Goal: Information Seeking & Learning: Learn about a topic

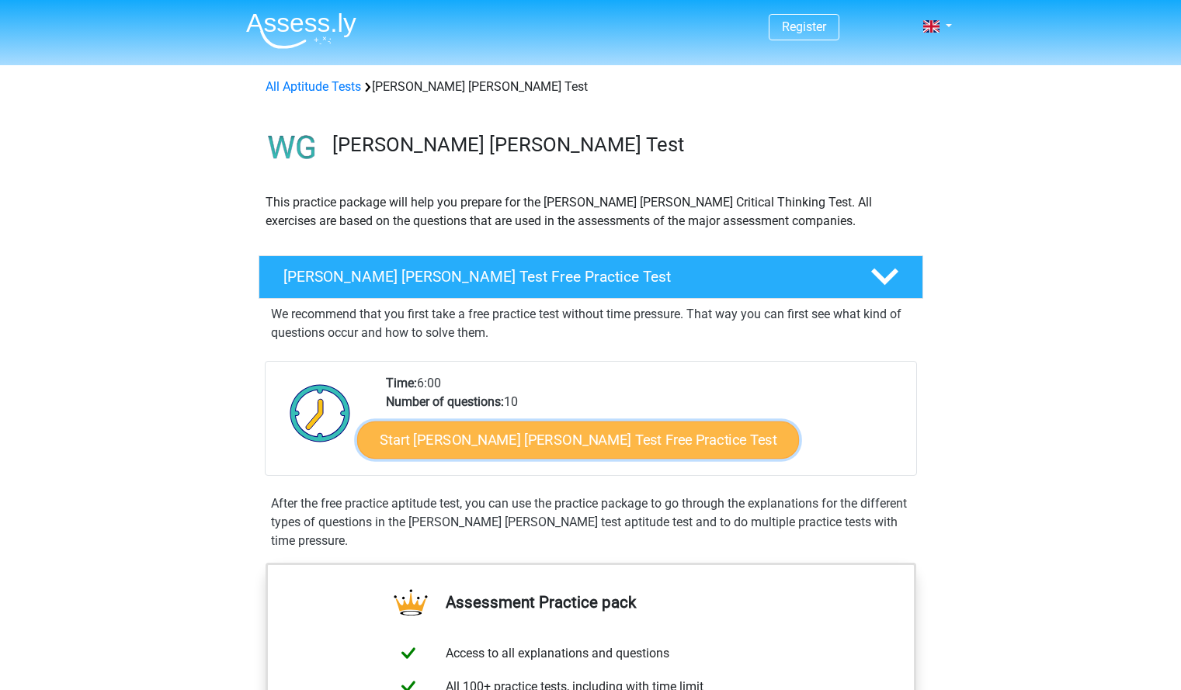
click at [566, 447] on link "Start Watson Glaser Test Free Practice Test" at bounding box center [578, 440] width 442 height 37
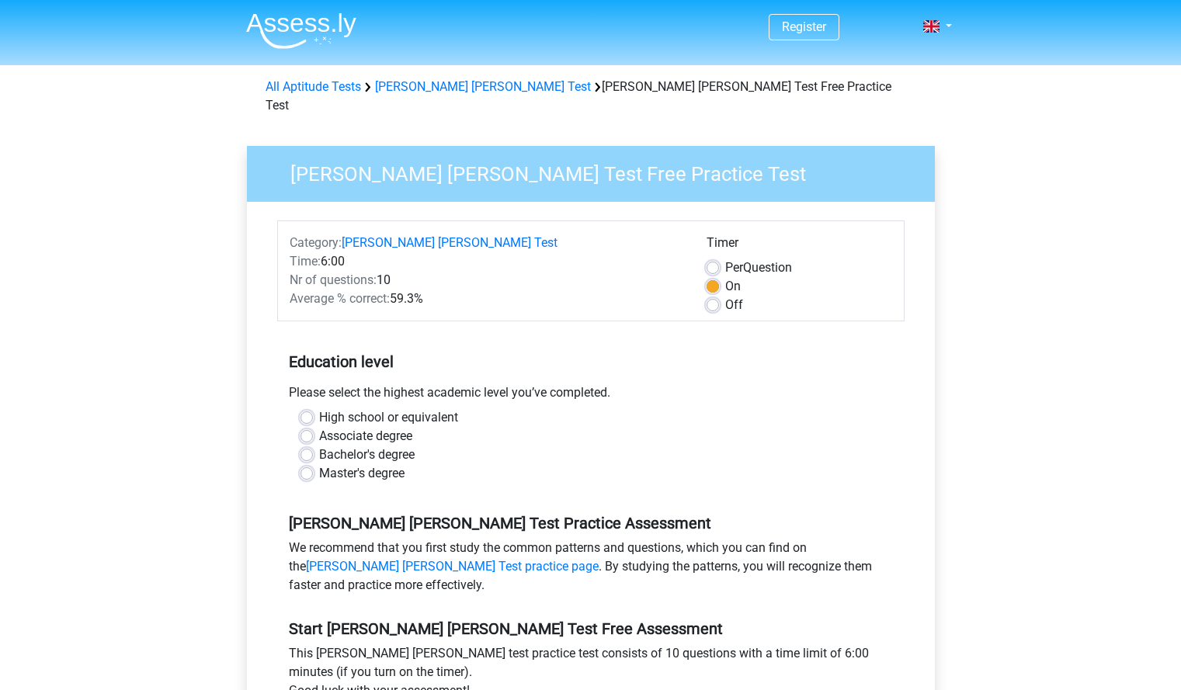
click at [319, 446] on label "Bachelor's degree" at bounding box center [367, 455] width 96 height 19
click at [302, 446] on input "Bachelor's degree" at bounding box center [307, 454] width 12 height 16
radio input "true"
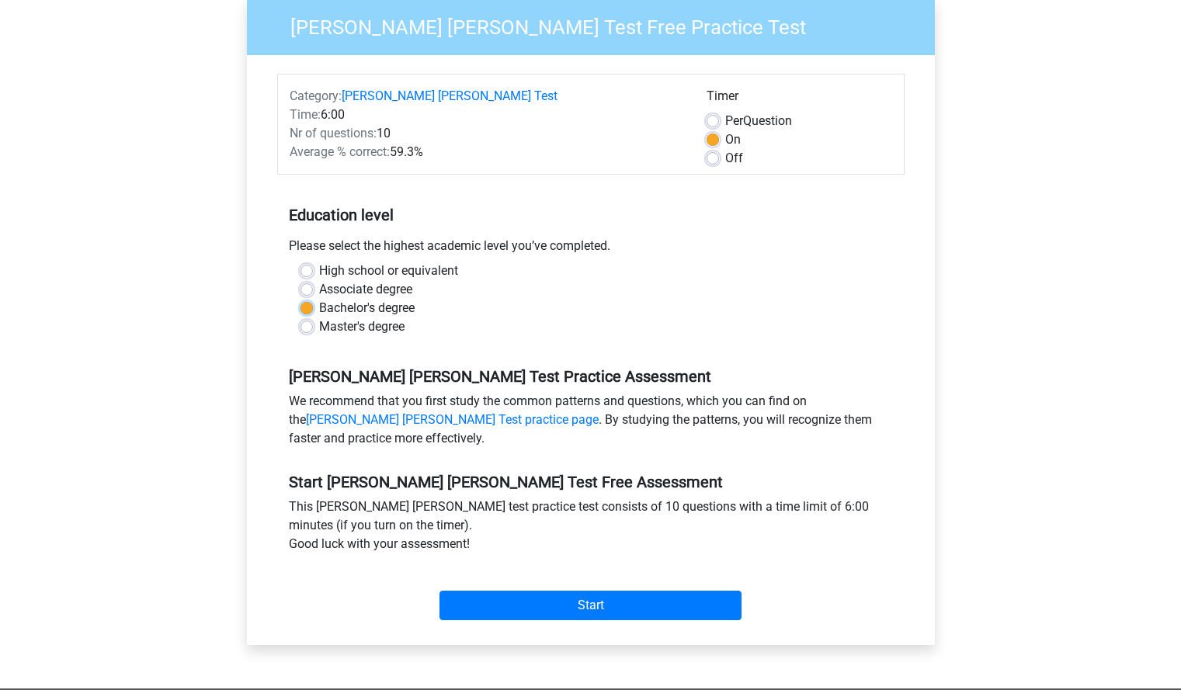
scroll to position [155, 0]
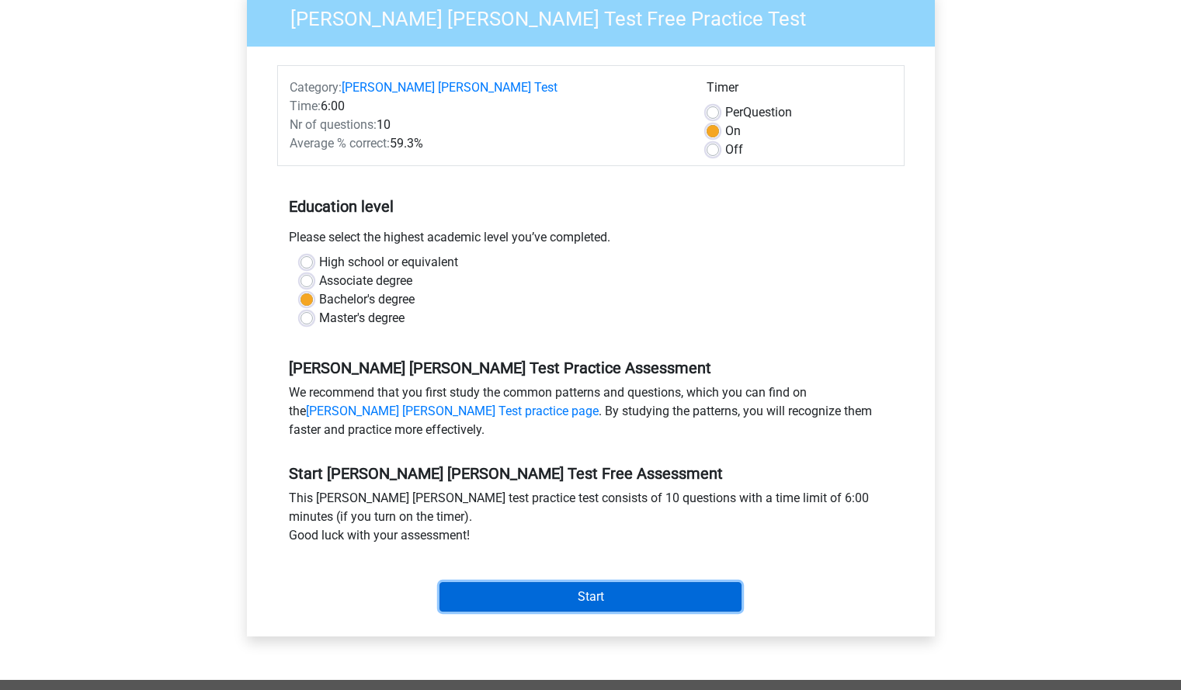
click at [537, 582] on input "Start" at bounding box center [591, 597] width 302 height 30
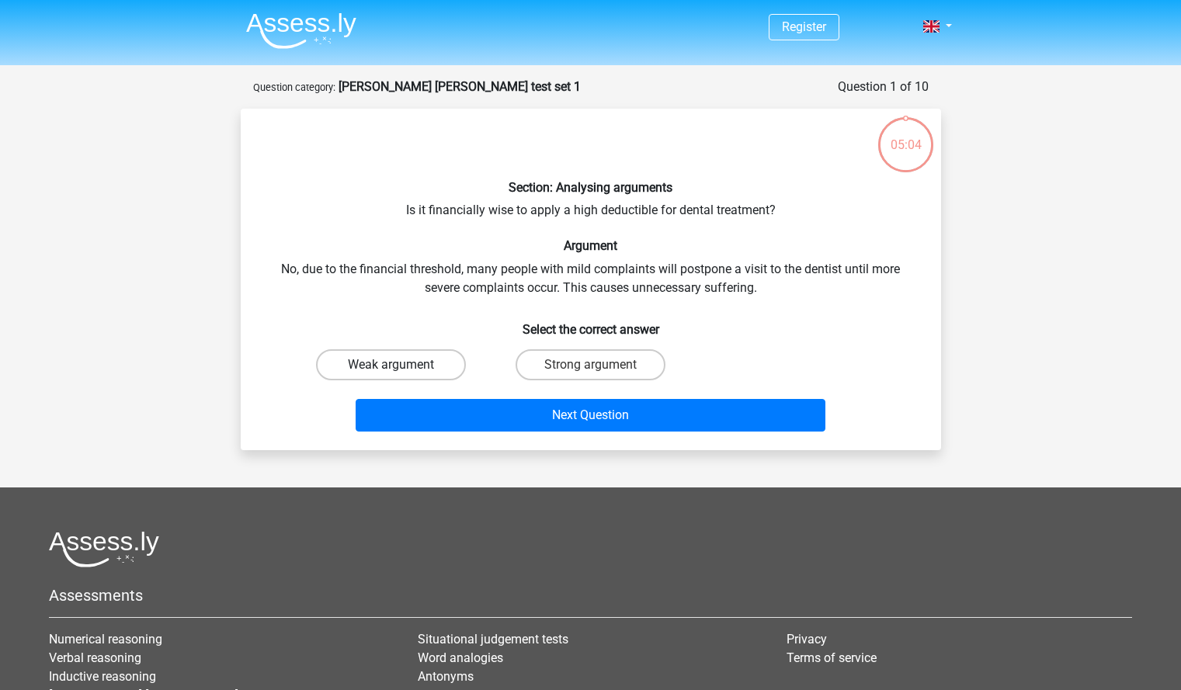
click at [426, 356] on label "Weak argument" at bounding box center [391, 364] width 150 height 31
click at [401, 365] on input "Weak argument" at bounding box center [396, 370] width 10 height 10
radio input "true"
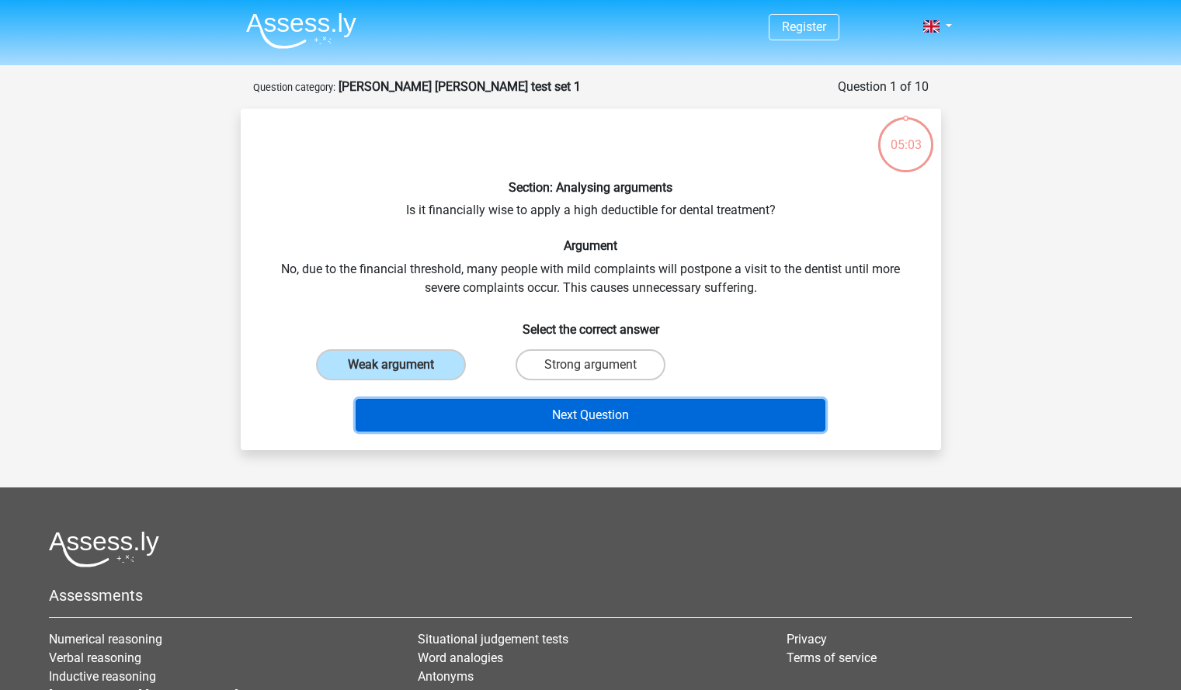
click at [535, 412] on button "Next Question" at bounding box center [591, 415] width 470 height 33
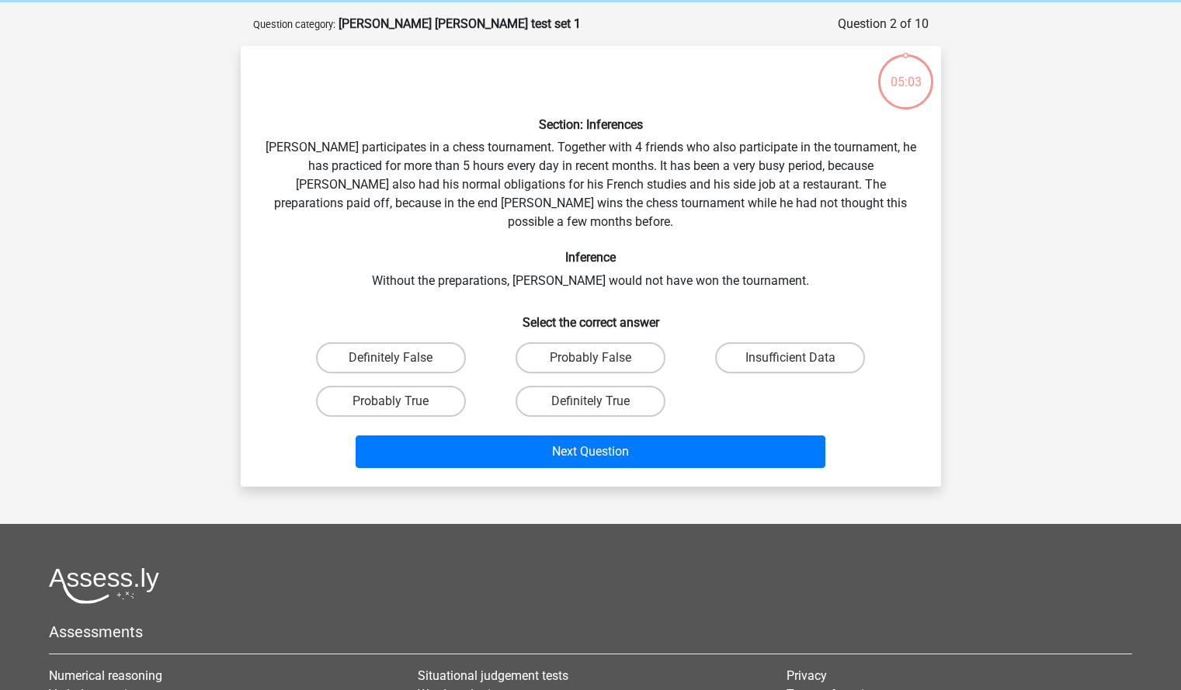
scroll to position [78, 0]
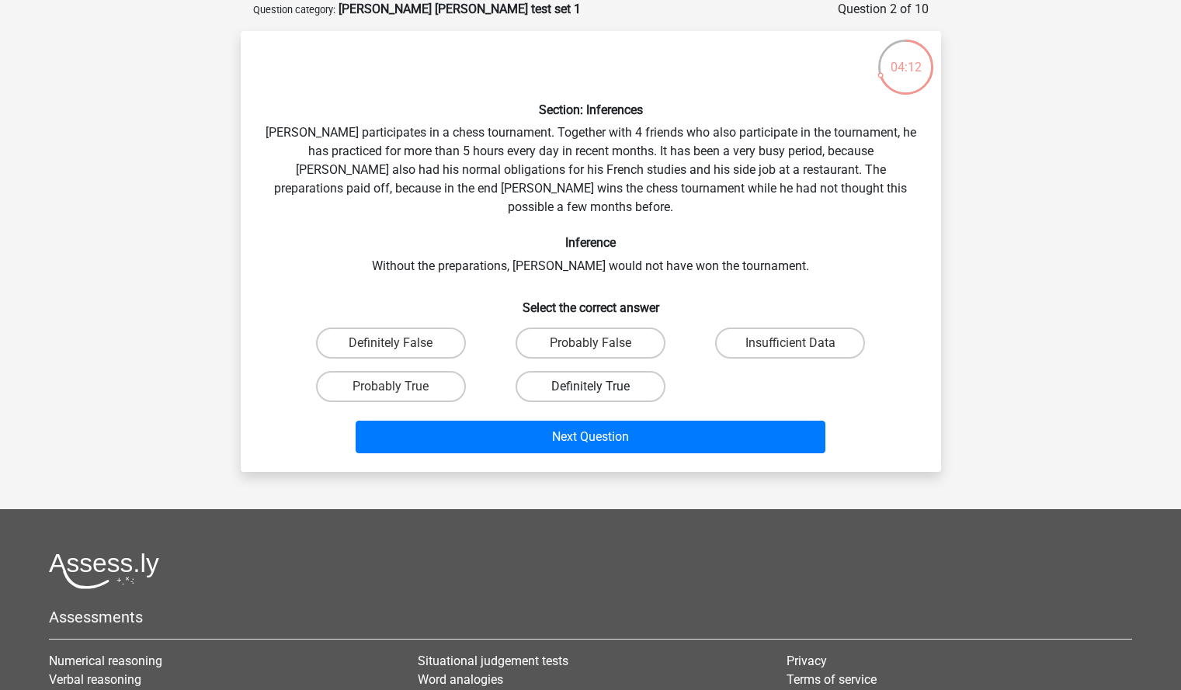
click at [582, 371] on label "Definitely True" at bounding box center [591, 386] width 150 height 31
click at [590, 387] on input "Definitely True" at bounding box center [595, 392] width 10 height 10
radio input "true"
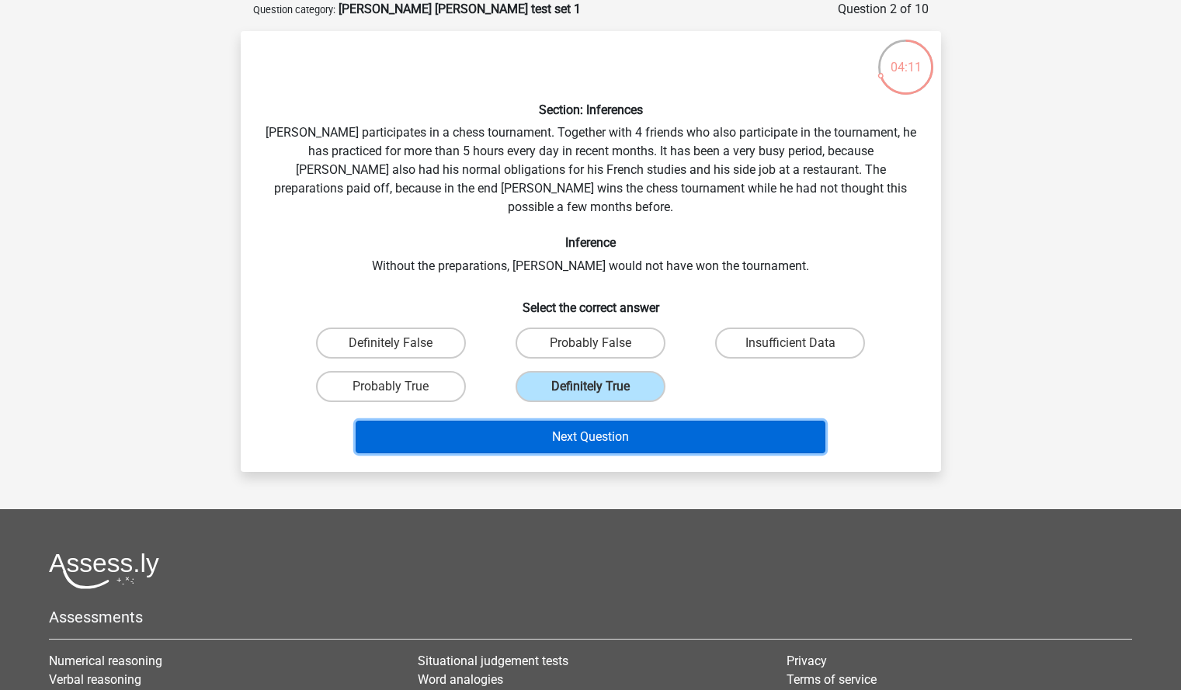
click at [596, 427] on button "Next Question" at bounding box center [591, 437] width 470 height 33
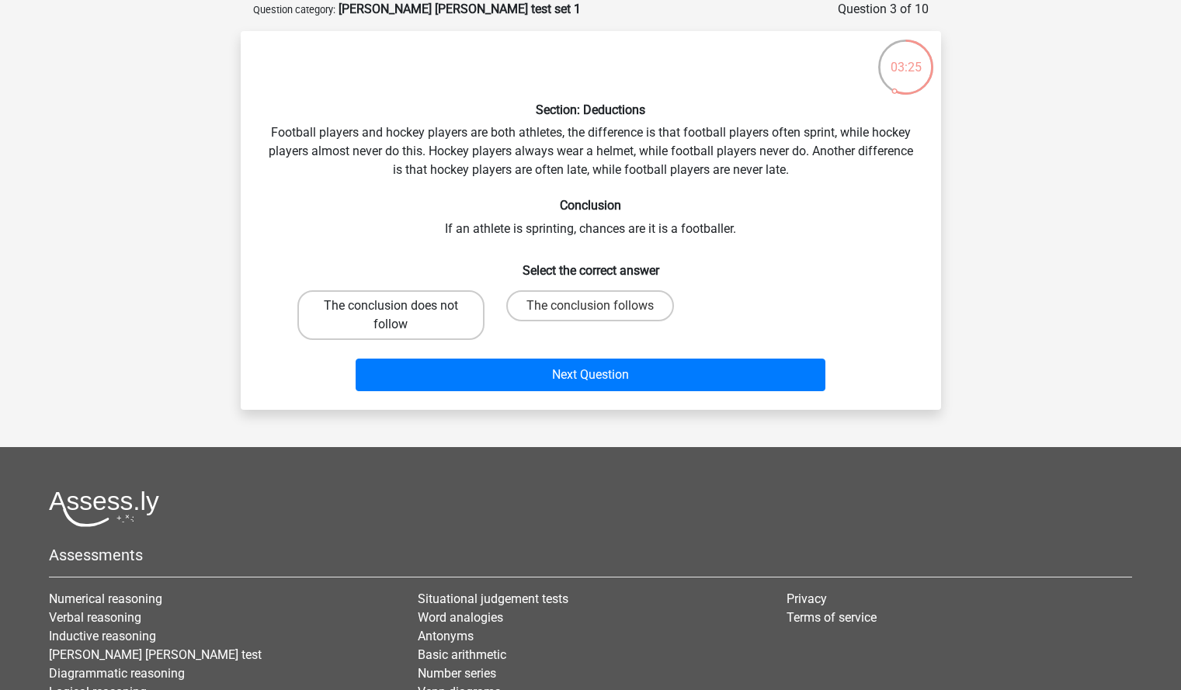
click at [436, 320] on label "The conclusion does not follow" at bounding box center [390, 315] width 187 height 50
click at [401, 316] on input "The conclusion does not follow" at bounding box center [396, 311] width 10 height 10
radio input "true"
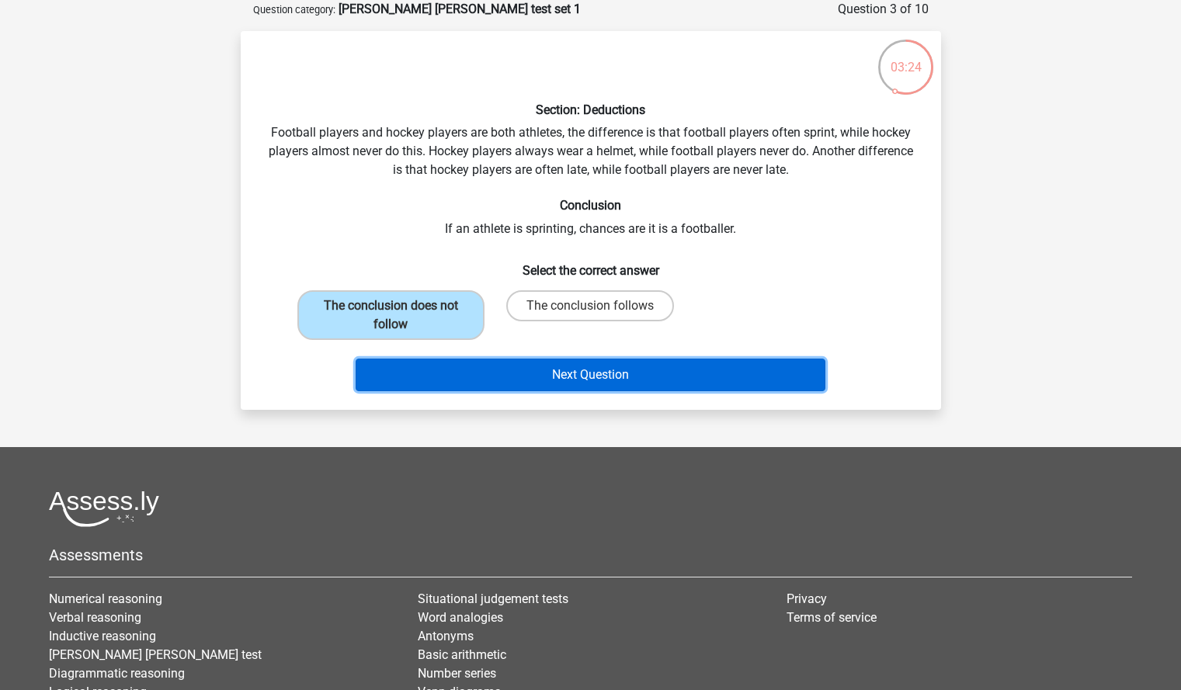
click at [506, 386] on button "Next Question" at bounding box center [591, 375] width 470 height 33
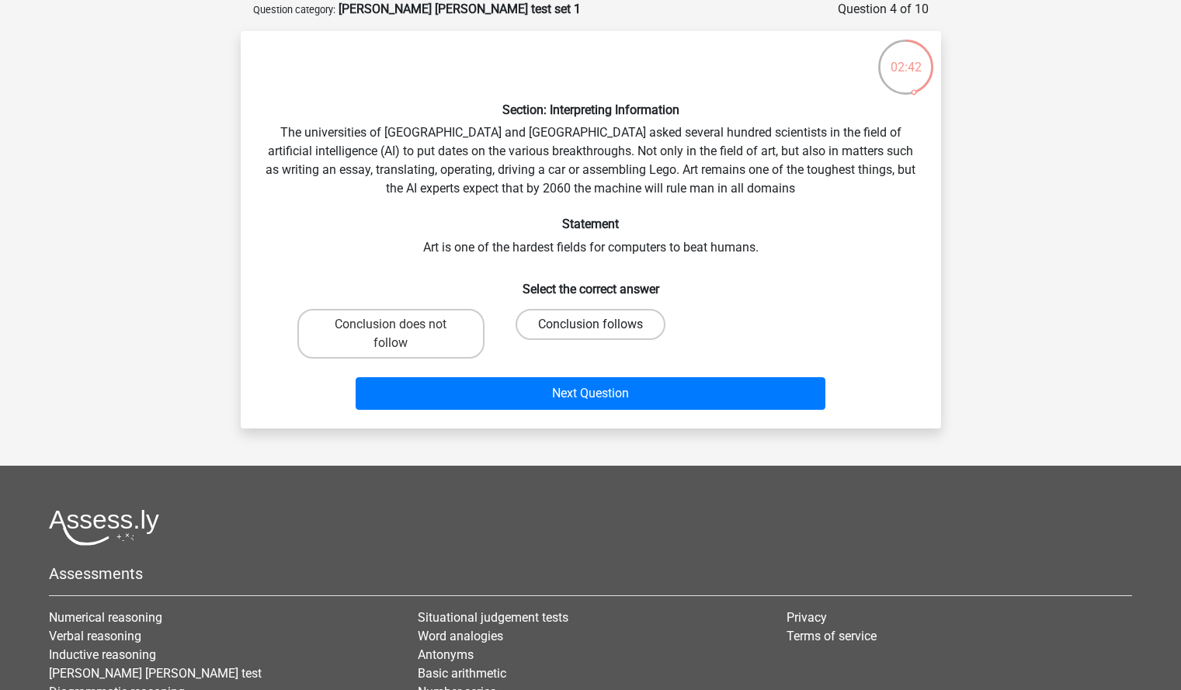
click at [540, 333] on label "Conclusion follows" at bounding box center [591, 324] width 150 height 31
click at [590, 333] on input "Conclusion follows" at bounding box center [595, 330] width 10 height 10
radio input "true"
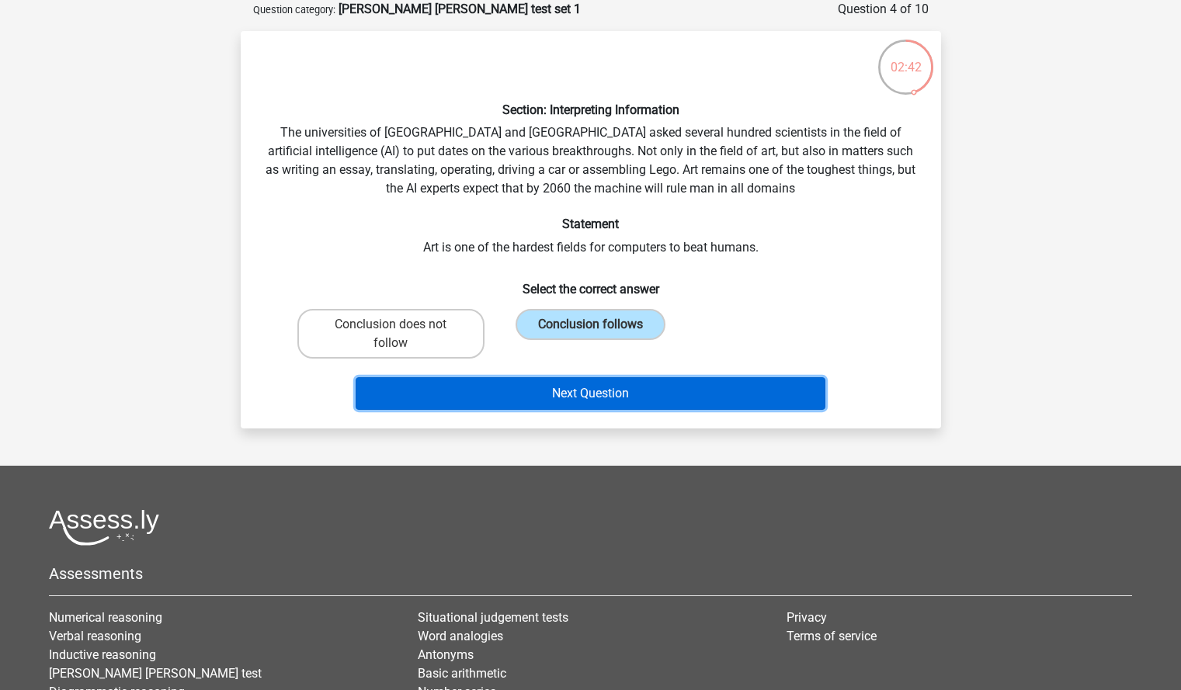
click at [561, 405] on button "Next Question" at bounding box center [591, 393] width 470 height 33
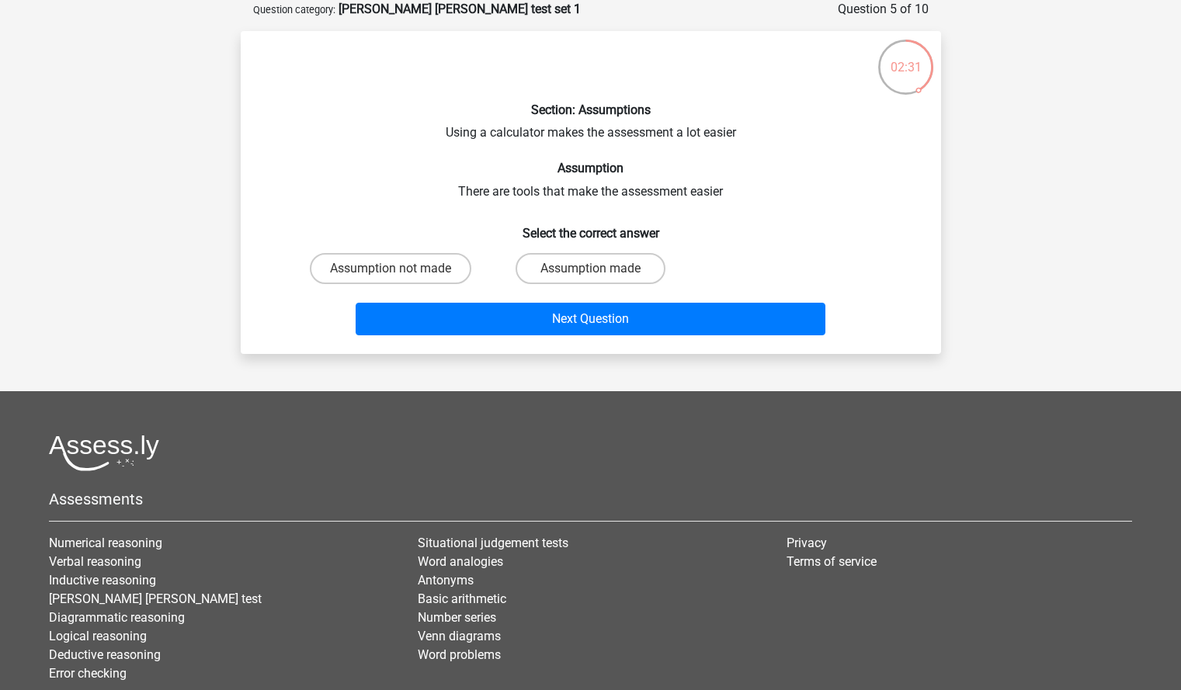
click at [594, 276] on input "Assumption made" at bounding box center [595, 274] width 10 height 10
radio input "true"
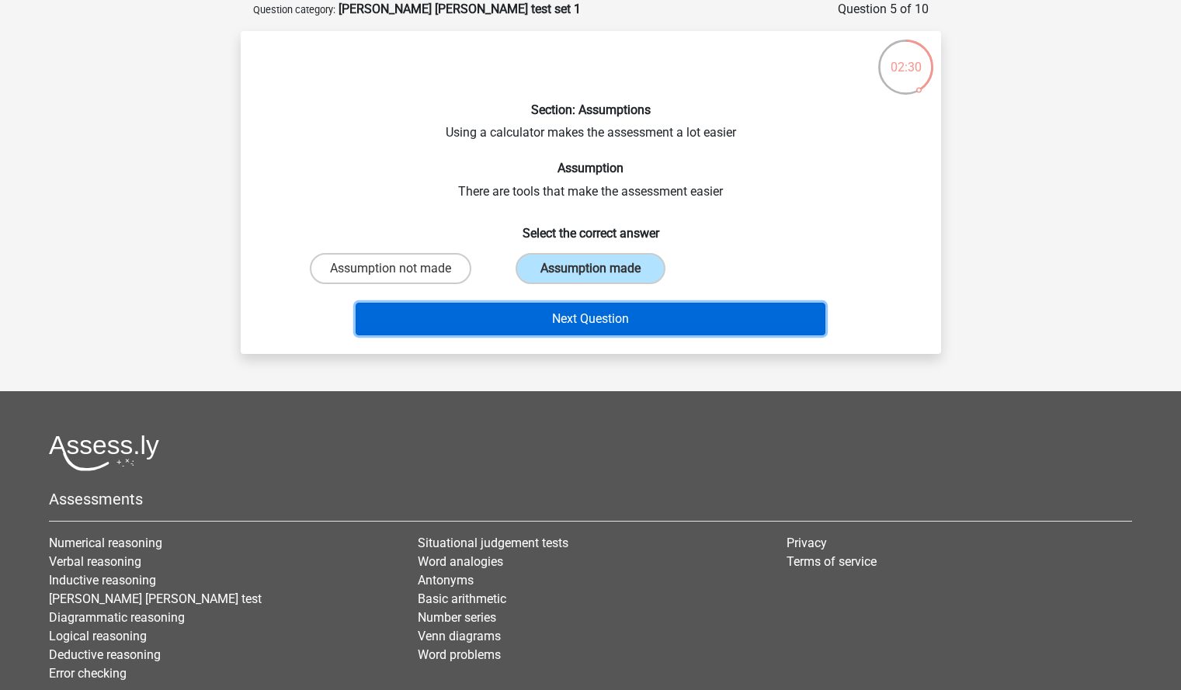
click at [607, 324] on button "Next Question" at bounding box center [591, 319] width 470 height 33
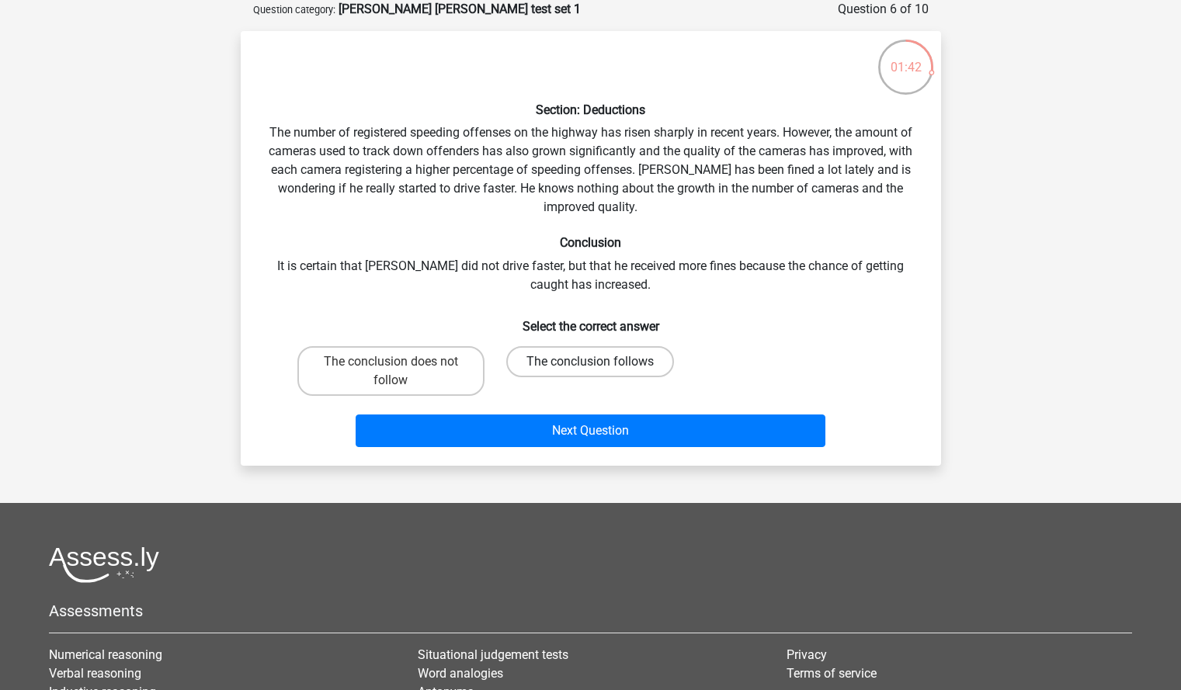
click at [567, 367] on label "The conclusion follows" at bounding box center [590, 361] width 168 height 31
click at [590, 367] on input "The conclusion follows" at bounding box center [595, 367] width 10 height 10
radio input "true"
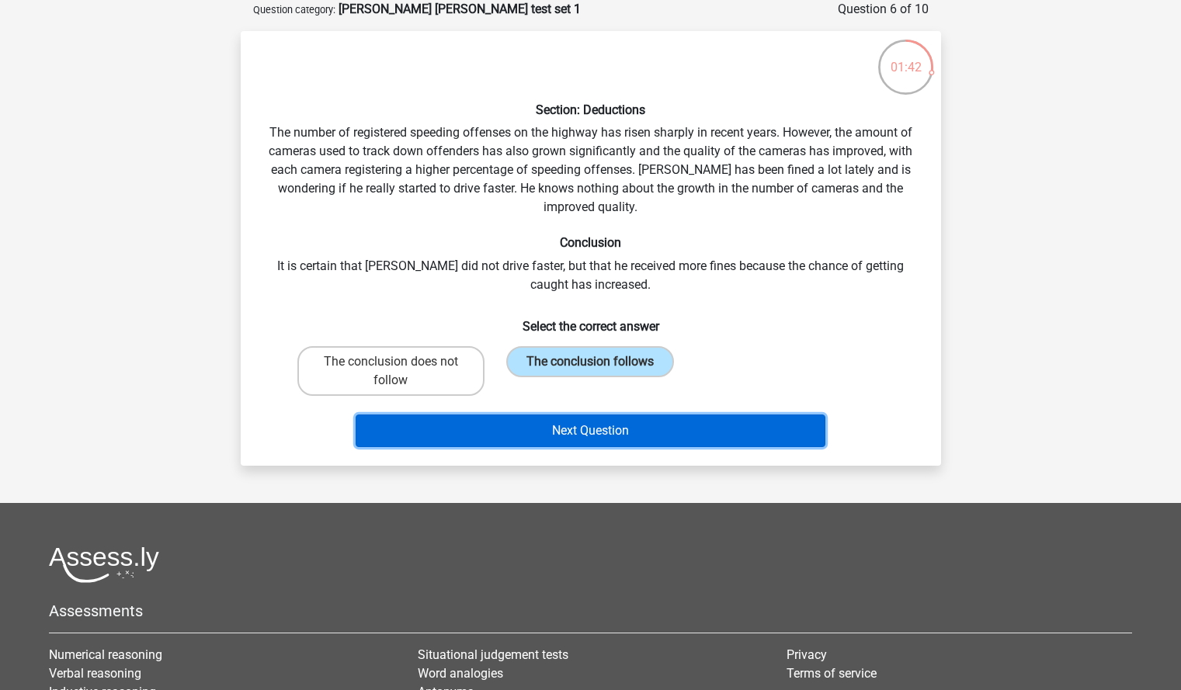
click at [589, 423] on button "Next Question" at bounding box center [591, 431] width 470 height 33
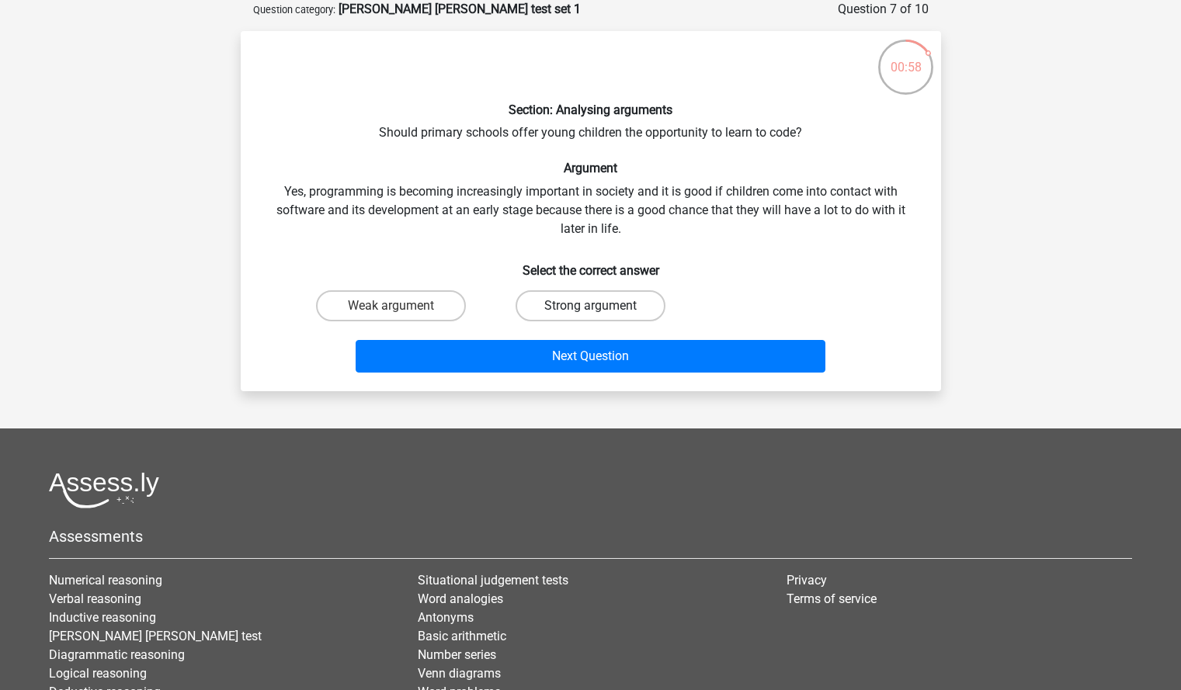
click at [568, 304] on label "Strong argument" at bounding box center [591, 305] width 150 height 31
click at [590, 306] on input "Strong argument" at bounding box center [595, 311] width 10 height 10
radio input "true"
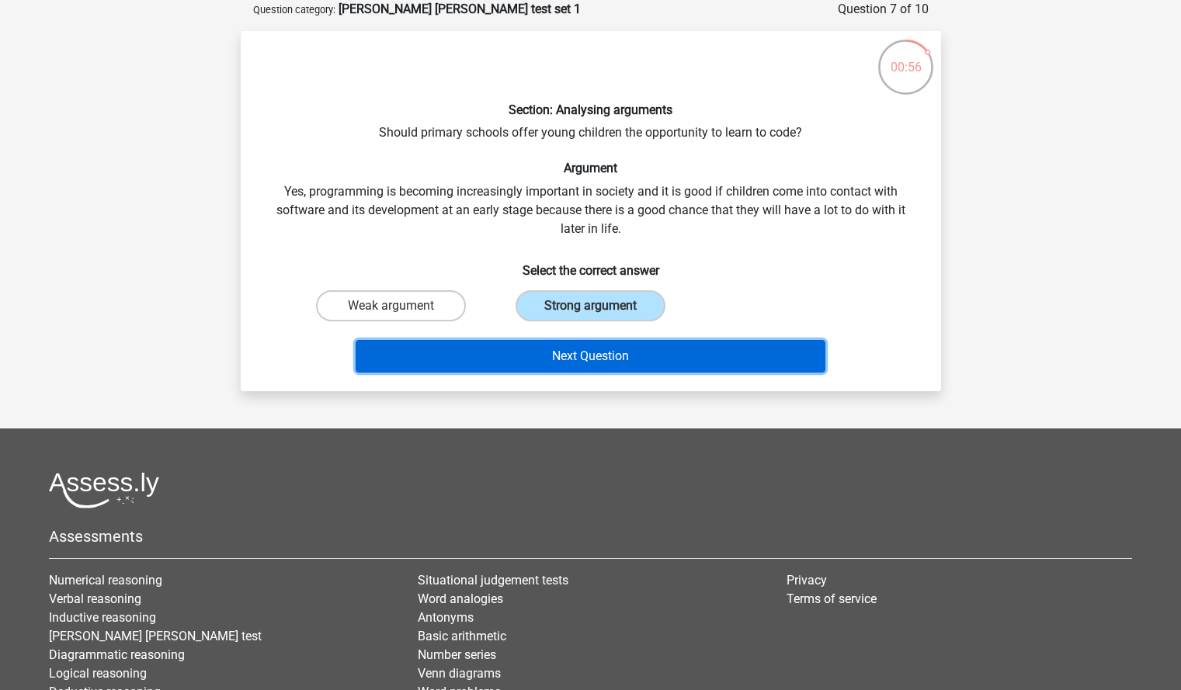
click at [579, 361] on button "Next Question" at bounding box center [591, 356] width 470 height 33
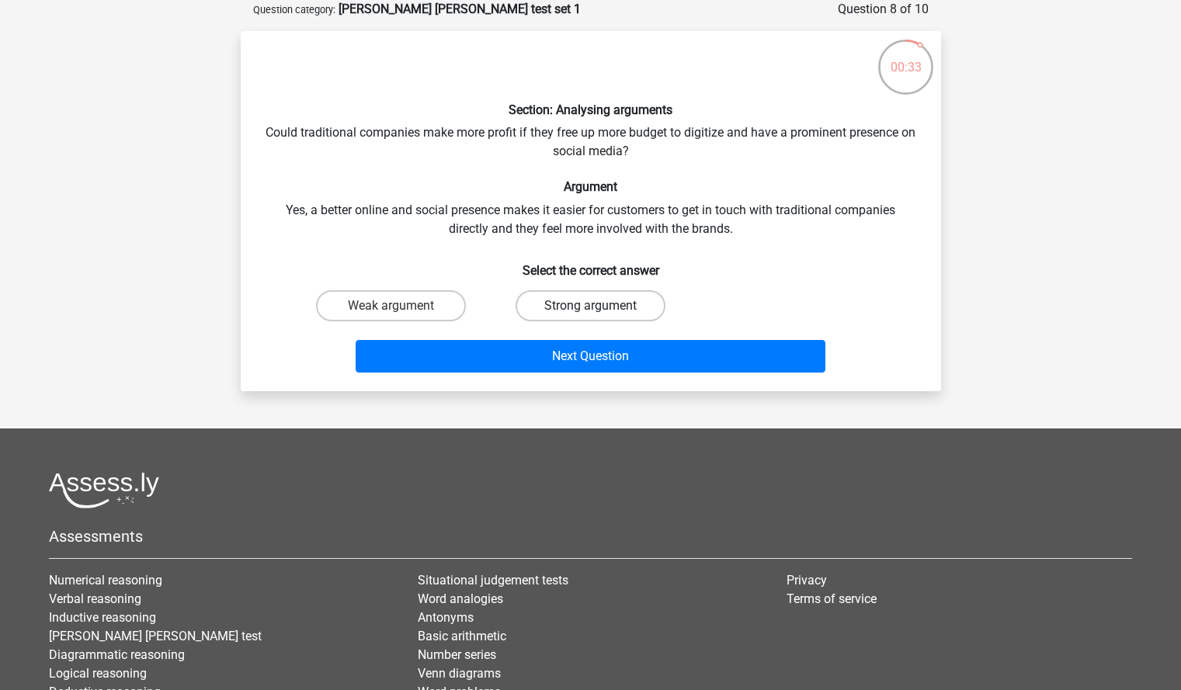
click at [642, 304] on label "Strong argument" at bounding box center [591, 305] width 150 height 31
click at [600, 306] on input "Strong argument" at bounding box center [595, 311] width 10 height 10
radio input "true"
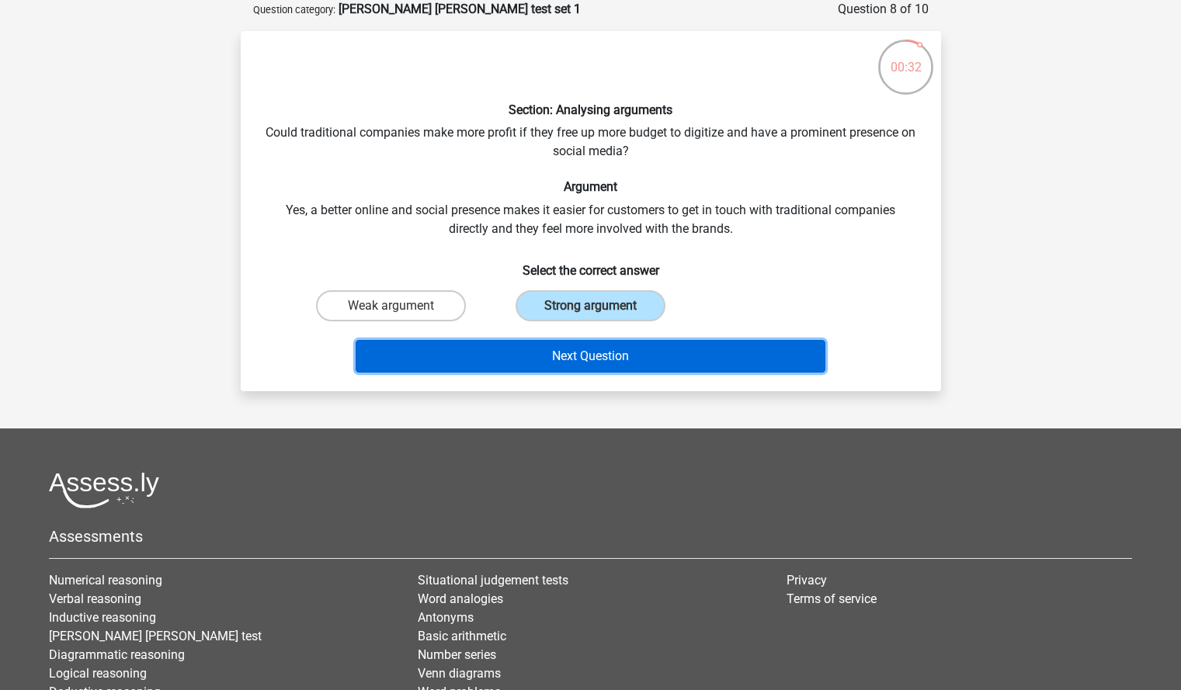
click at [648, 353] on button "Next Question" at bounding box center [591, 356] width 470 height 33
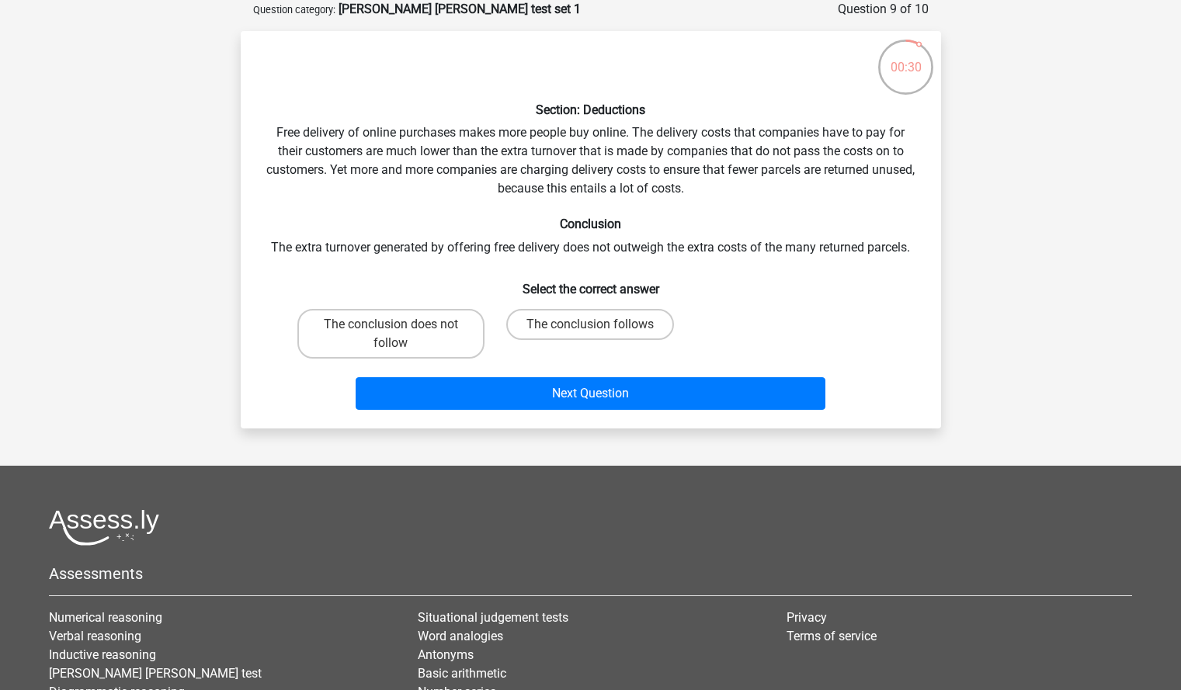
scroll to position [0, 0]
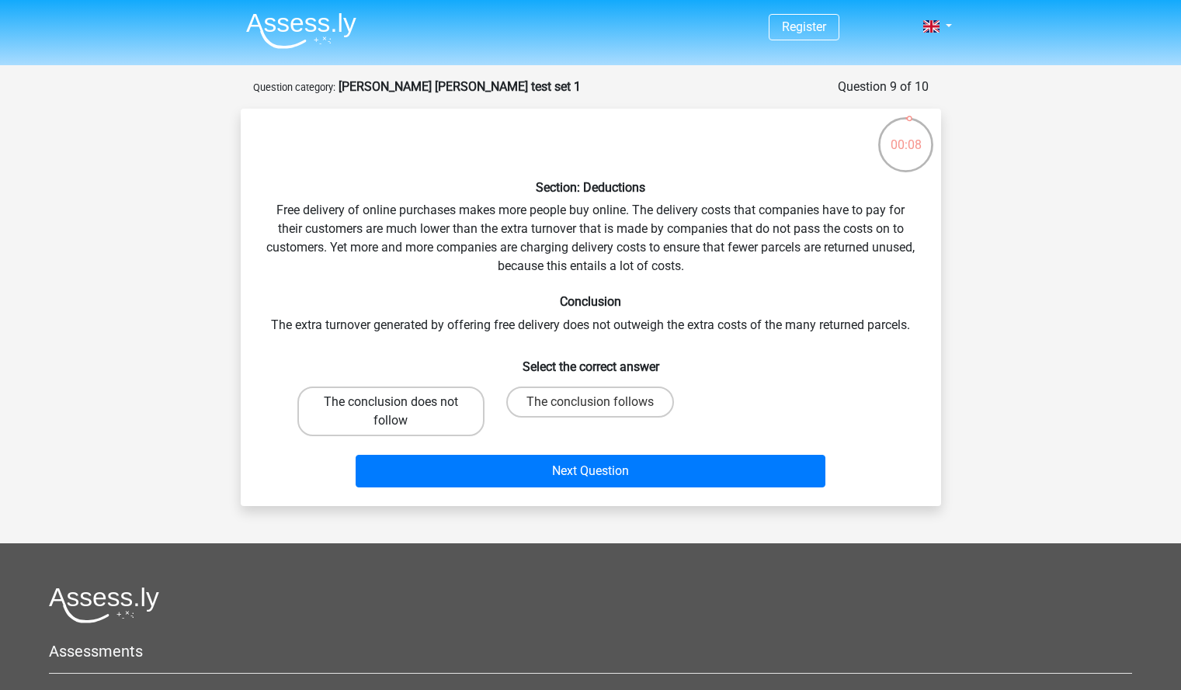
click at [436, 419] on label "The conclusion does not follow" at bounding box center [390, 412] width 187 height 50
click at [401, 412] on input "The conclusion does not follow" at bounding box center [396, 407] width 10 height 10
radio input "true"
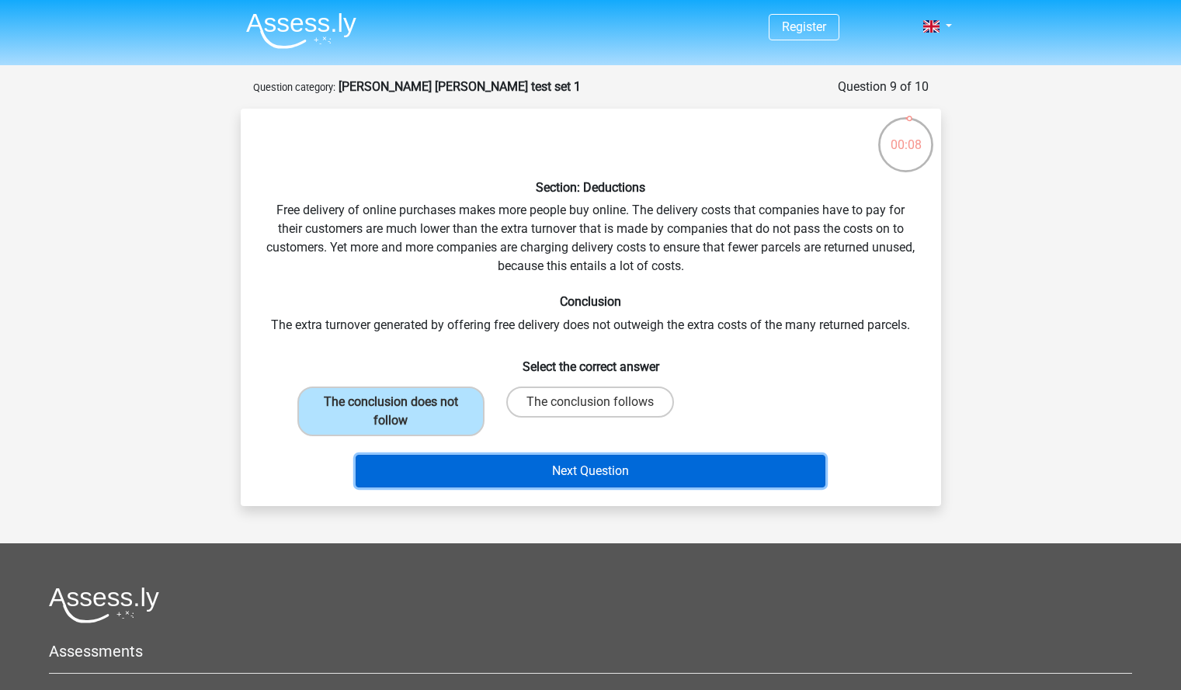
click at [485, 473] on button "Next Question" at bounding box center [591, 471] width 470 height 33
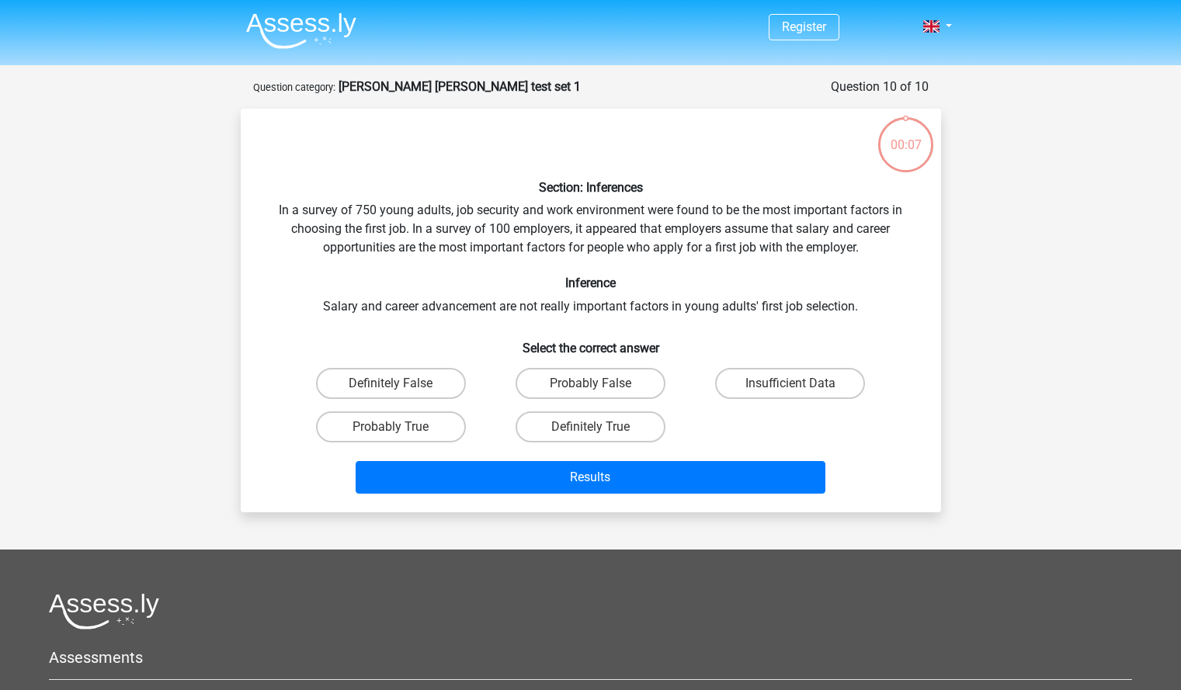
scroll to position [78, 0]
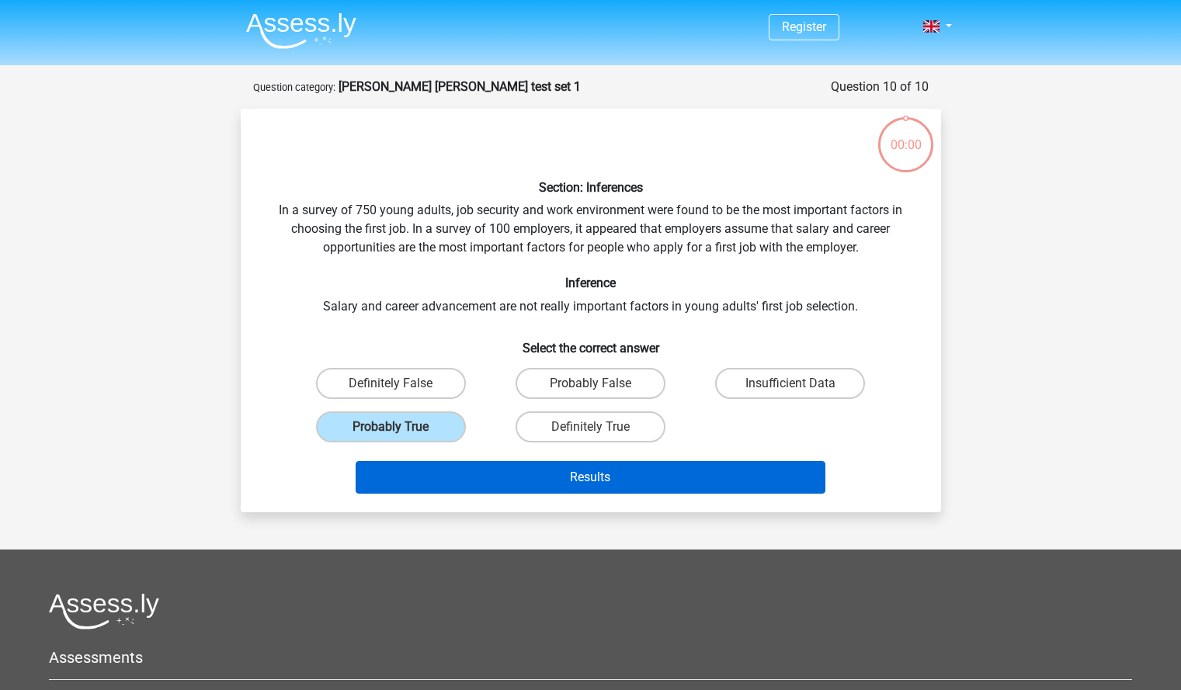
scroll to position [78, 0]
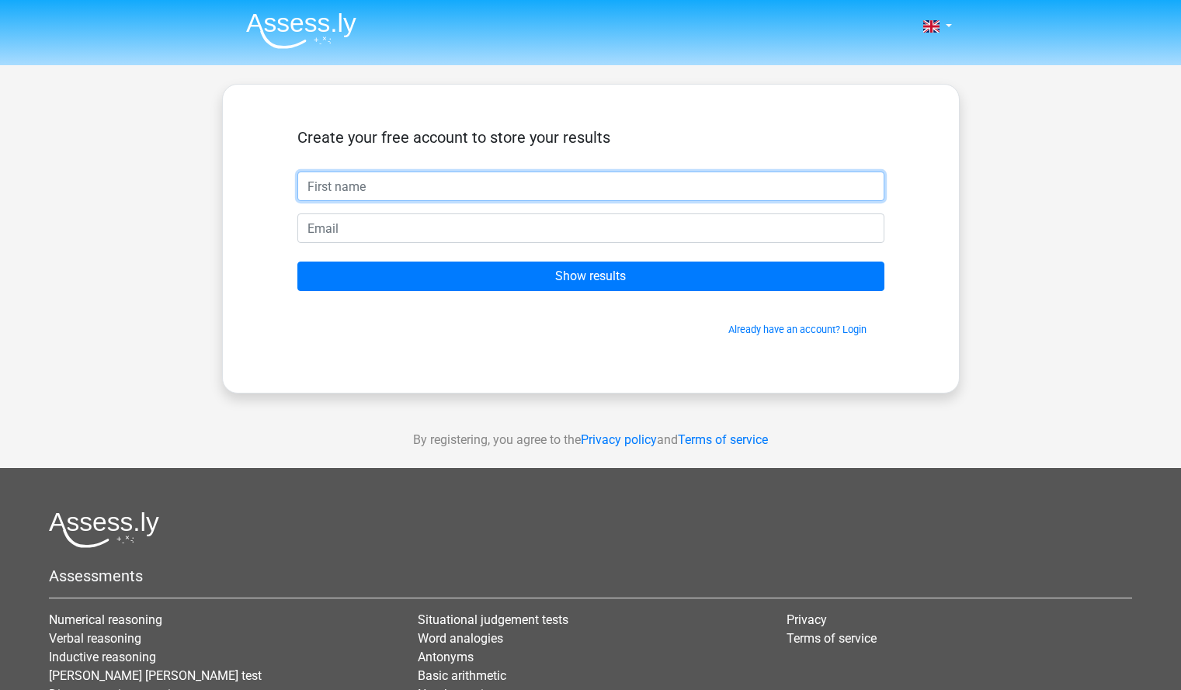
click at [432, 200] on input "text" at bounding box center [590, 187] width 587 height 30
type input "Zaid"
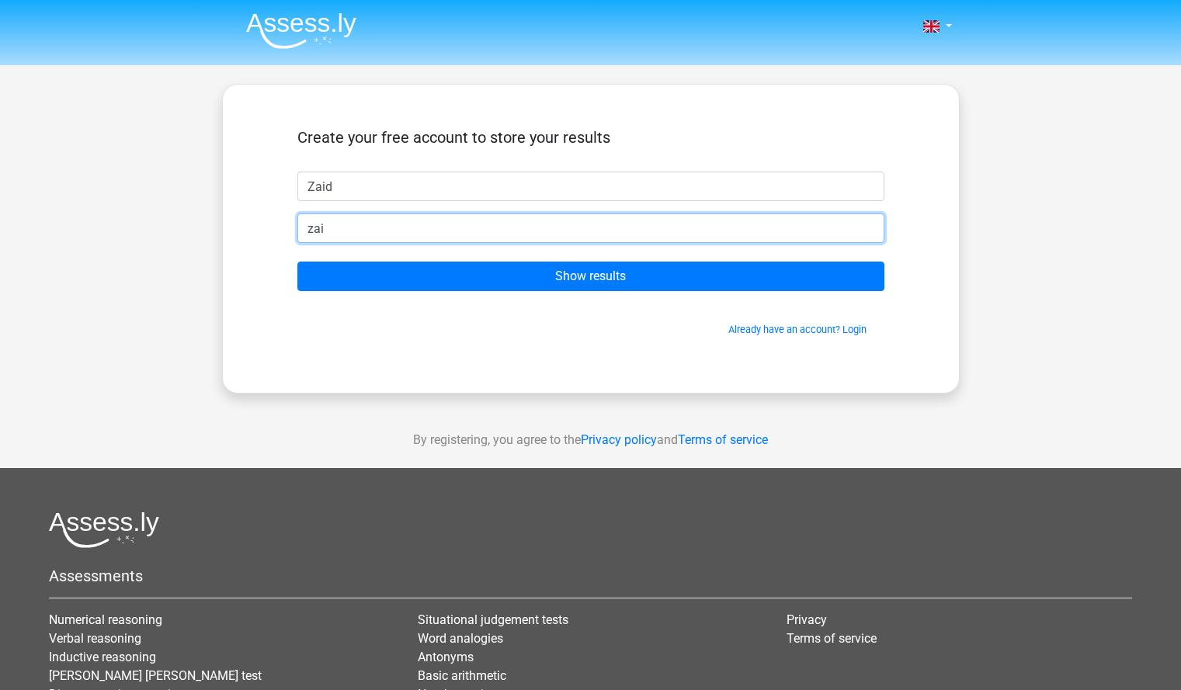
type input "[EMAIL_ADDRESS][DOMAIN_NAME]"
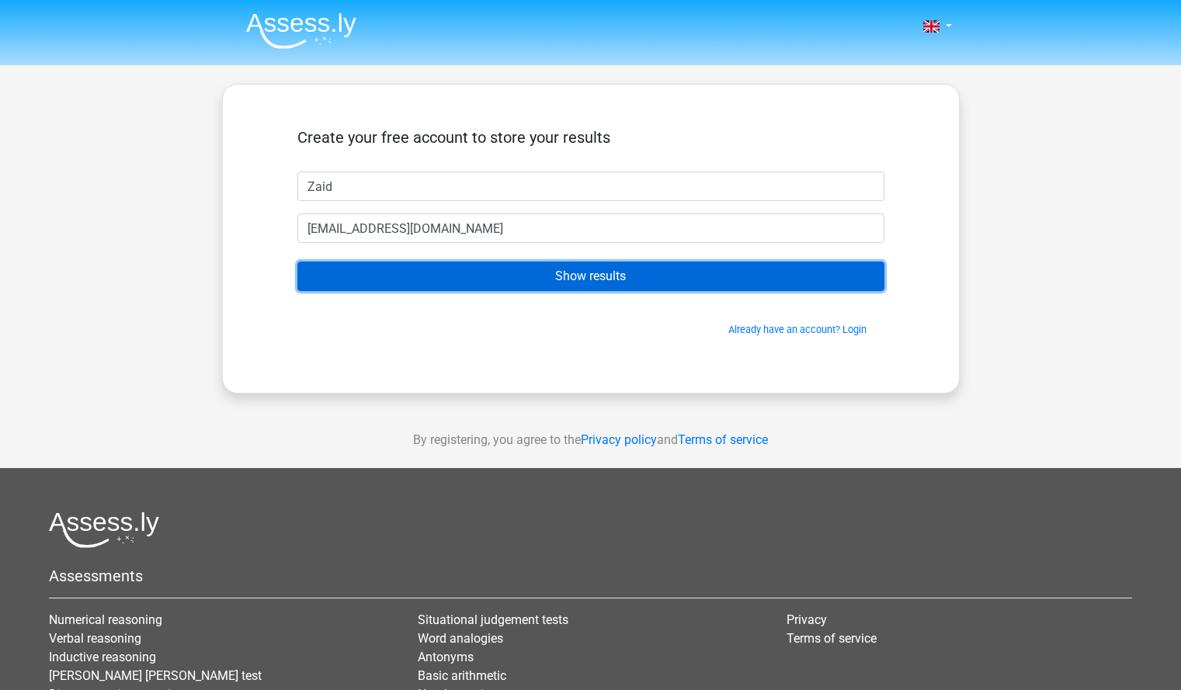
click at [506, 284] on input "Show results" at bounding box center [590, 277] width 587 height 30
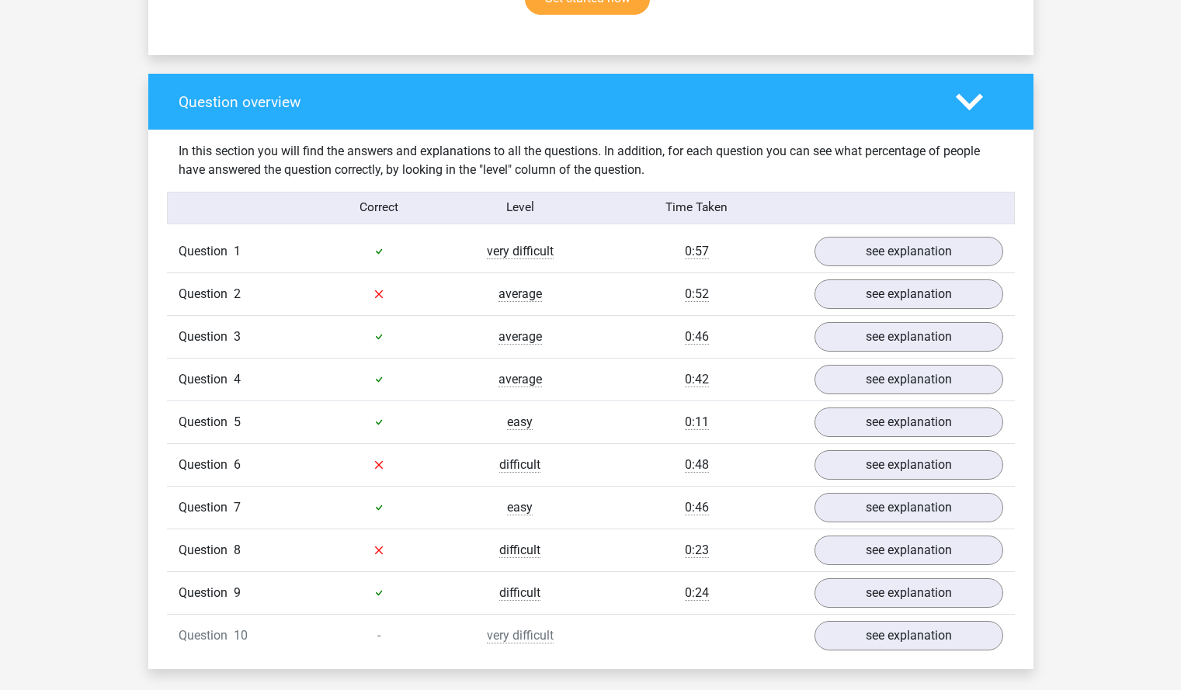
scroll to position [1080, 0]
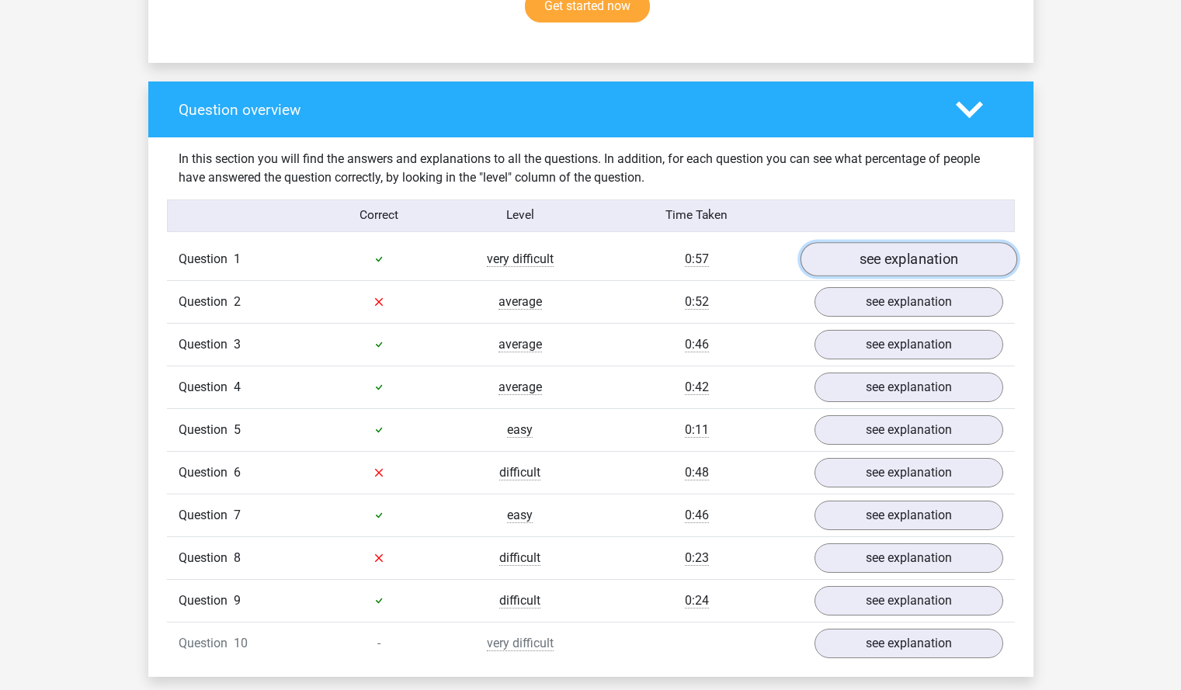
click at [884, 252] on link "see explanation" at bounding box center [908, 259] width 217 height 34
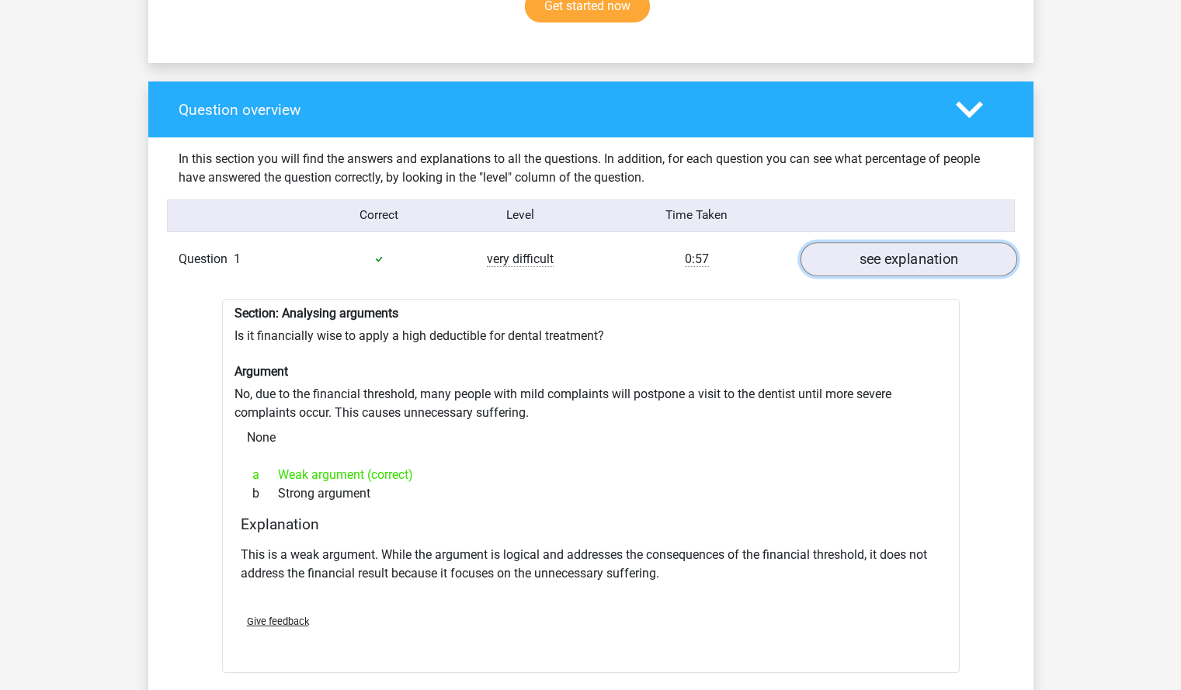
click at [884, 252] on link "see explanation" at bounding box center [908, 259] width 217 height 34
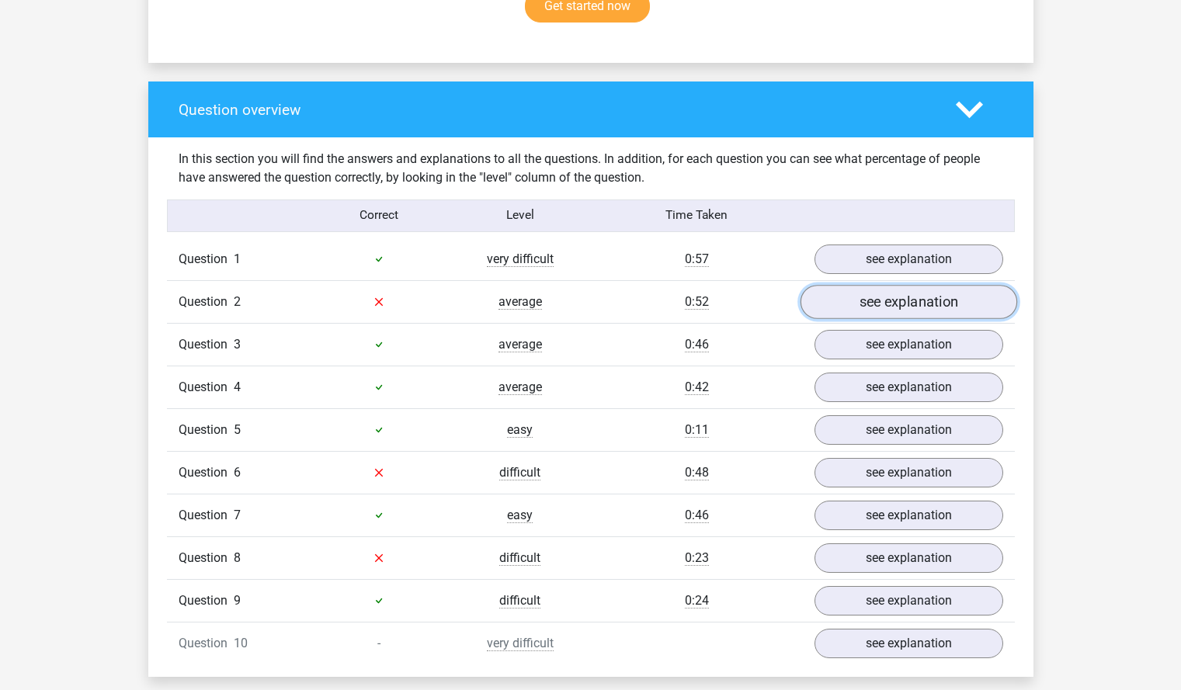
click at [899, 292] on link "see explanation" at bounding box center [908, 302] width 217 height 34
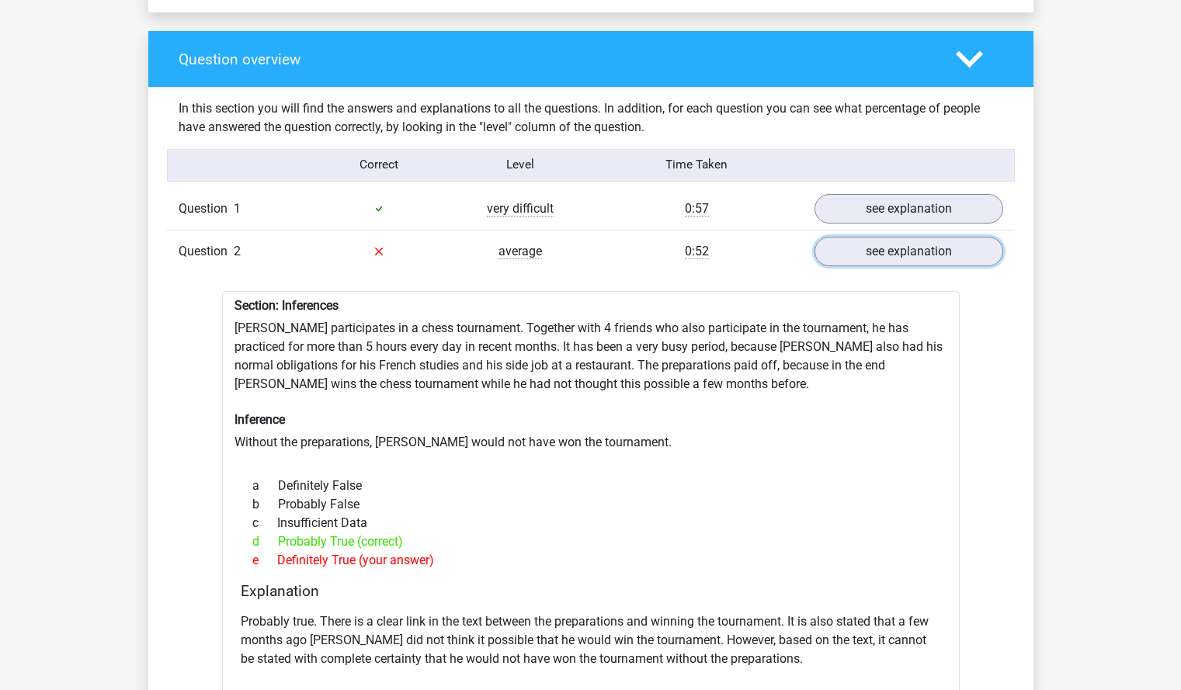
scroll to position [1157, 0]
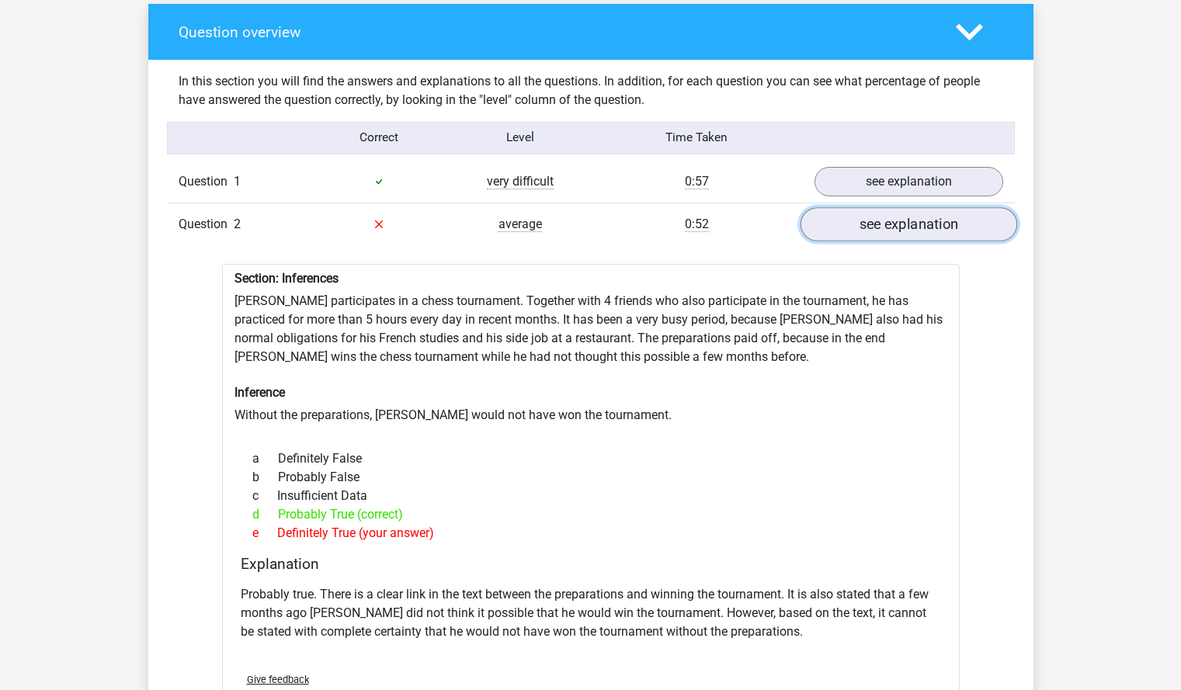
click at [913, 224] on link "see explanation" at bounding box center [908, 224] width 217 height 34
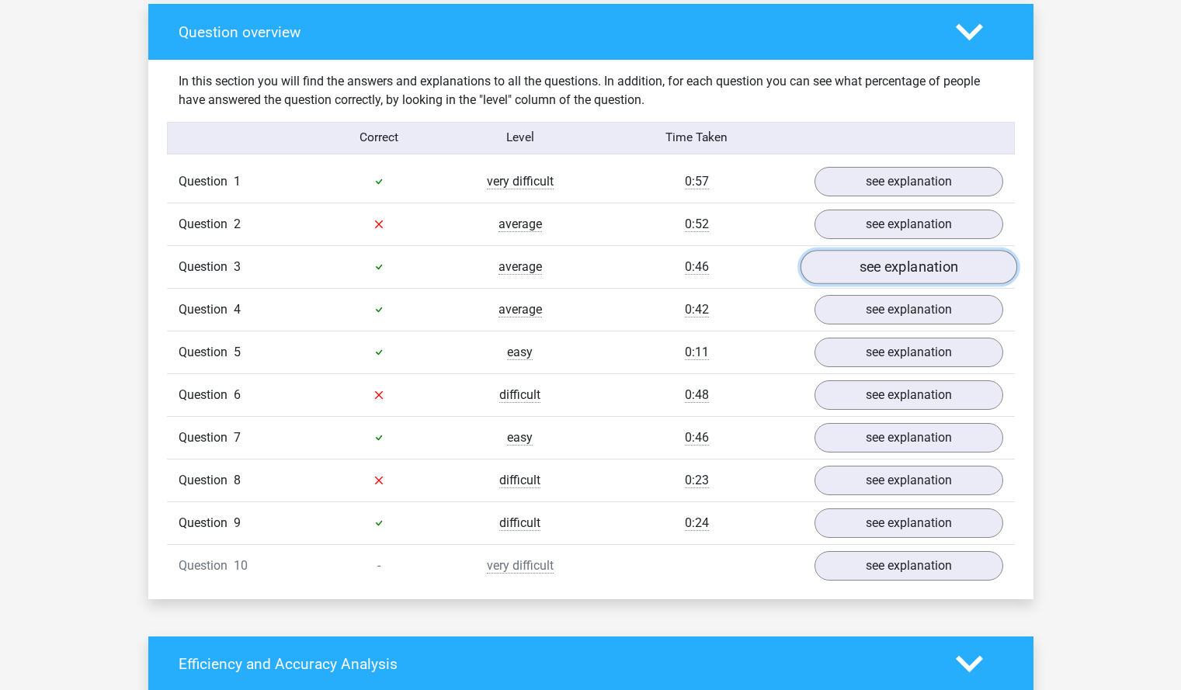
click at [896, 266] on link "see explanation" at bounding box center [908, 267] width 217 height 34
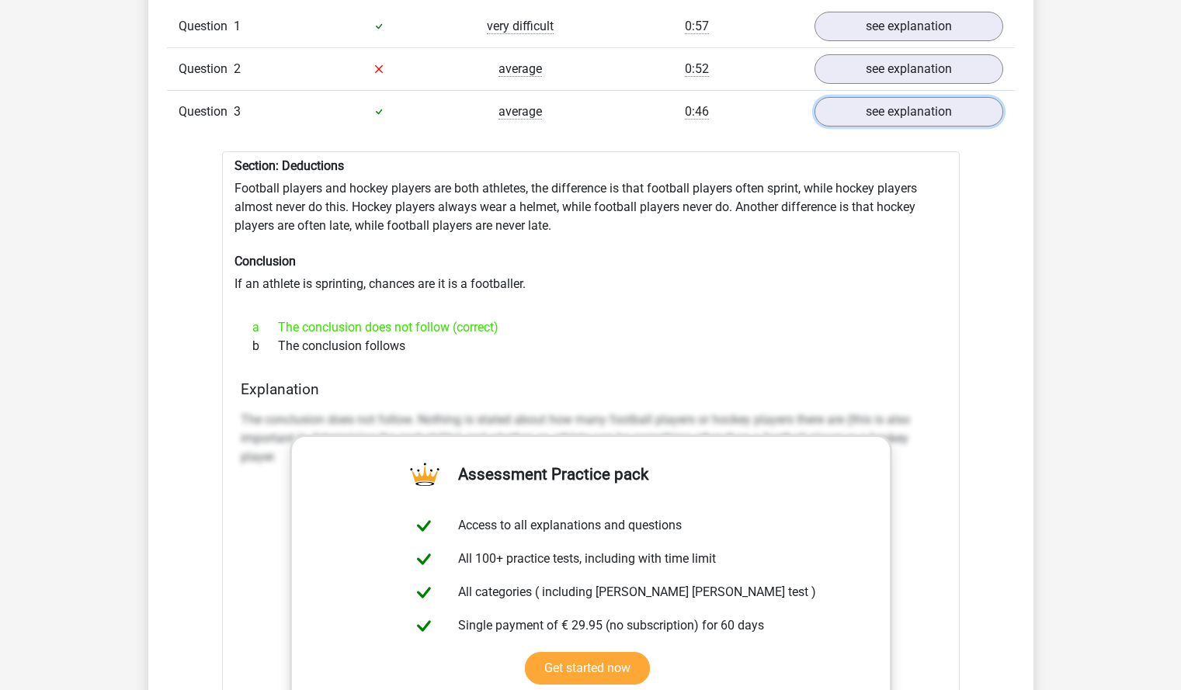
scroll to position [1235, 0]
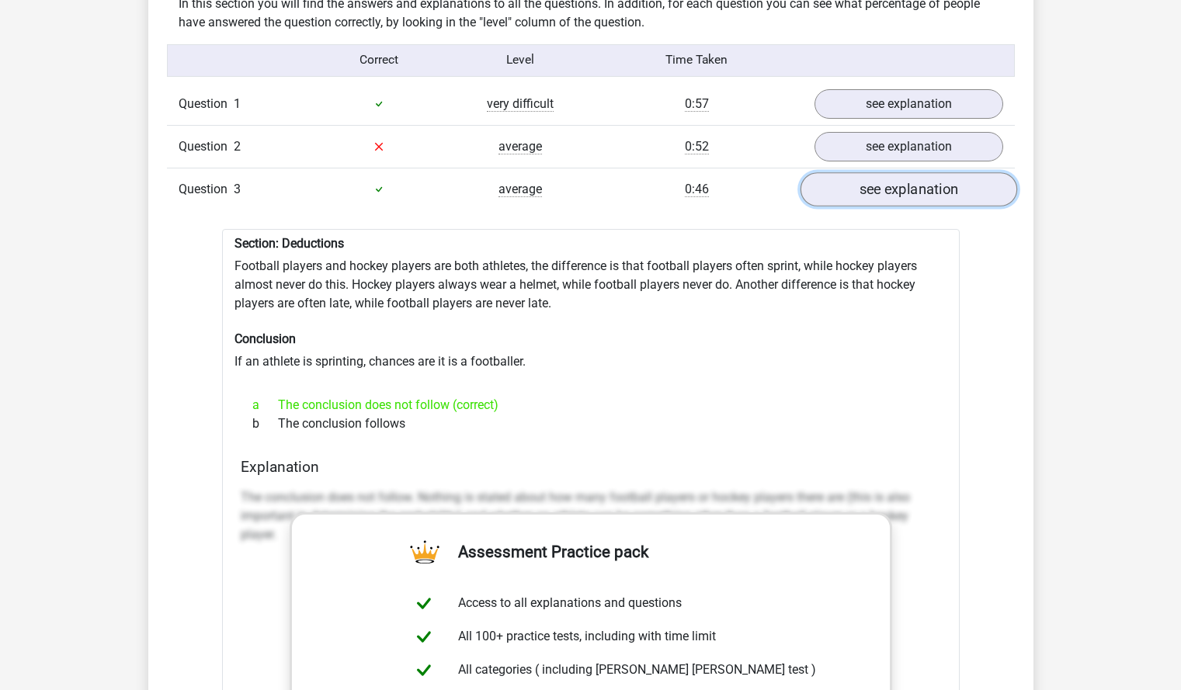
click at [926, 177] on link "see explanation" at bounding box center [908, 189] width 217 height 34
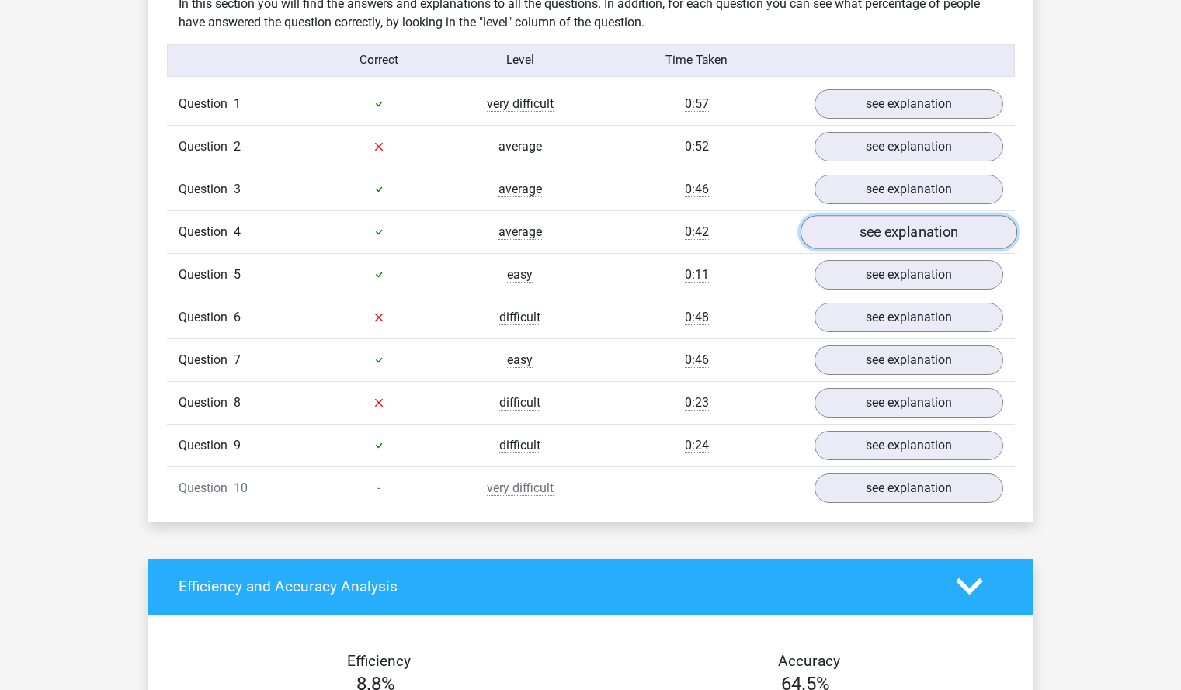
click at [913, 234] on link "see explanation" at bounding box center [908, 232] width 217 height 34
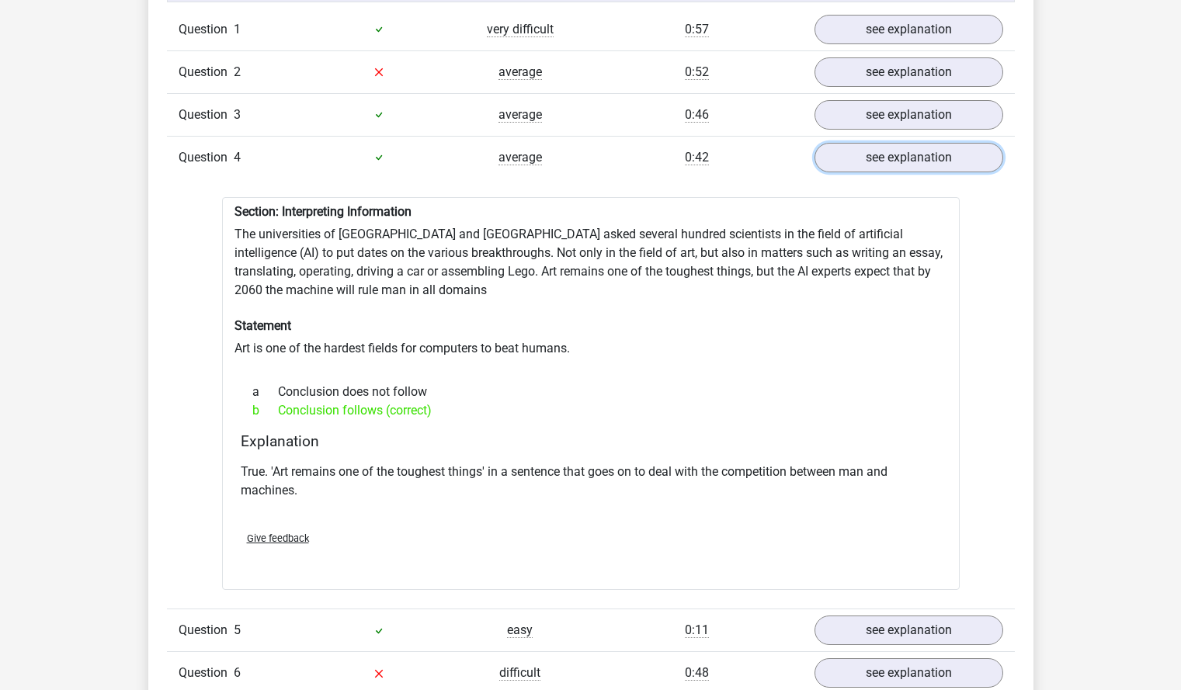
scroll to position [1390, 0]
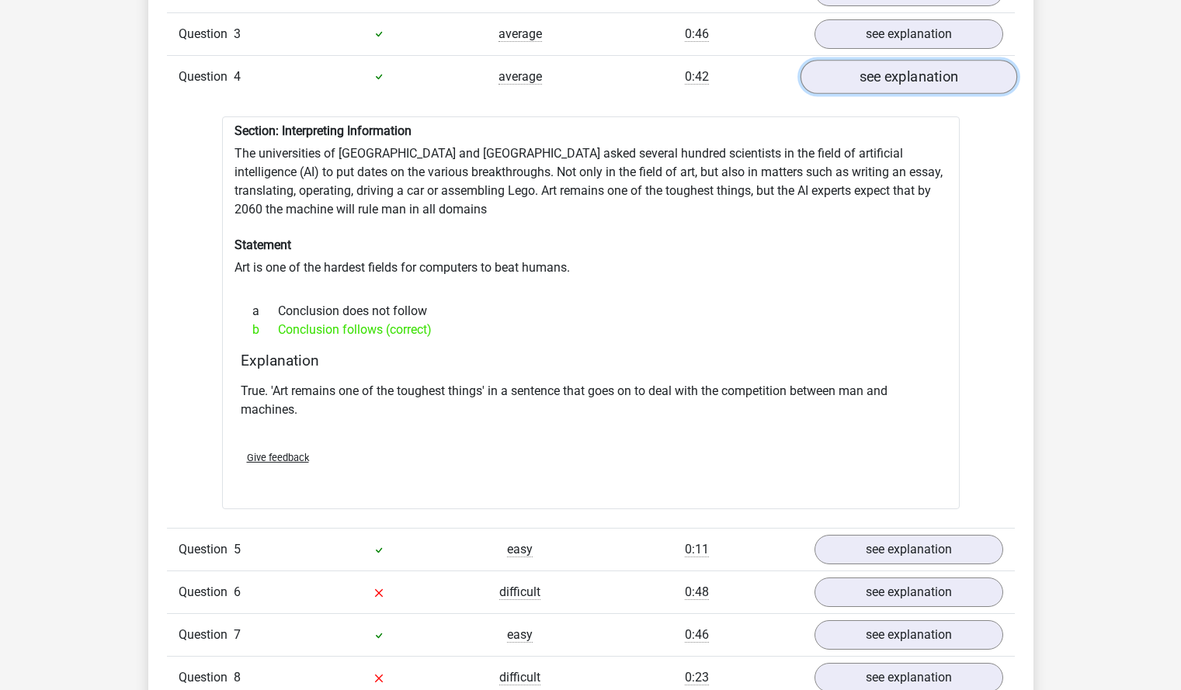
click at [876, 76] on link "see explanation" at bounding box center [908, 77] width 217 height 34
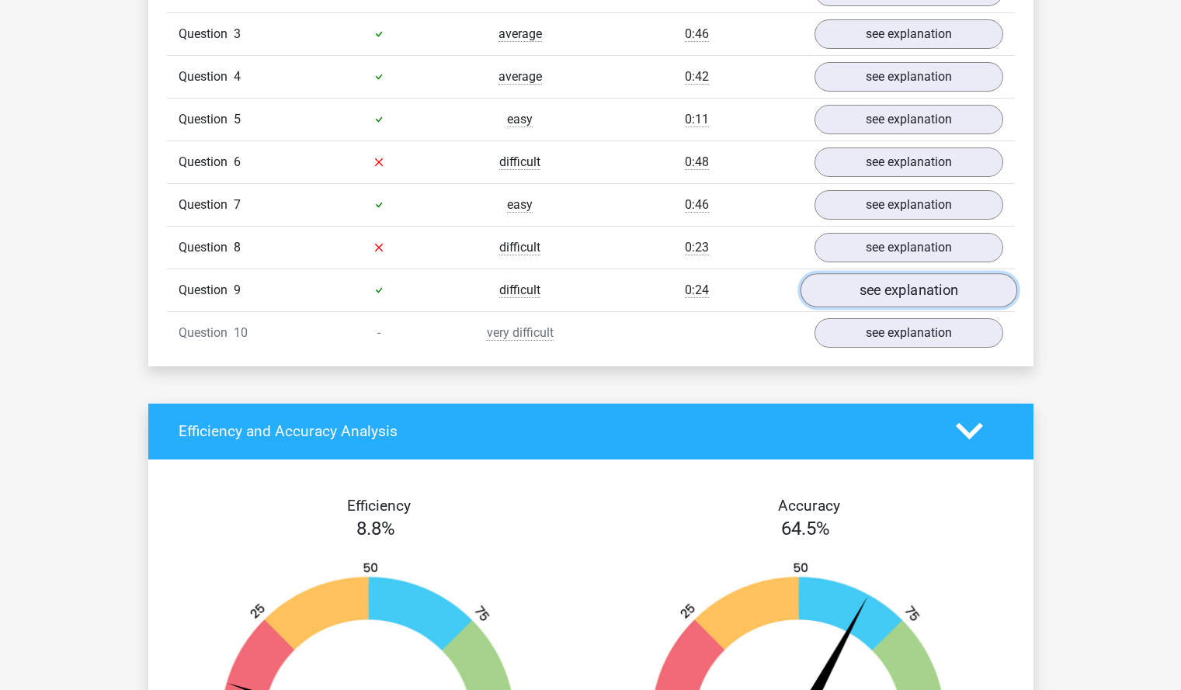
click at [882, 273] on link "see explanation" at bounding box center [908, 290] width 217 height 34
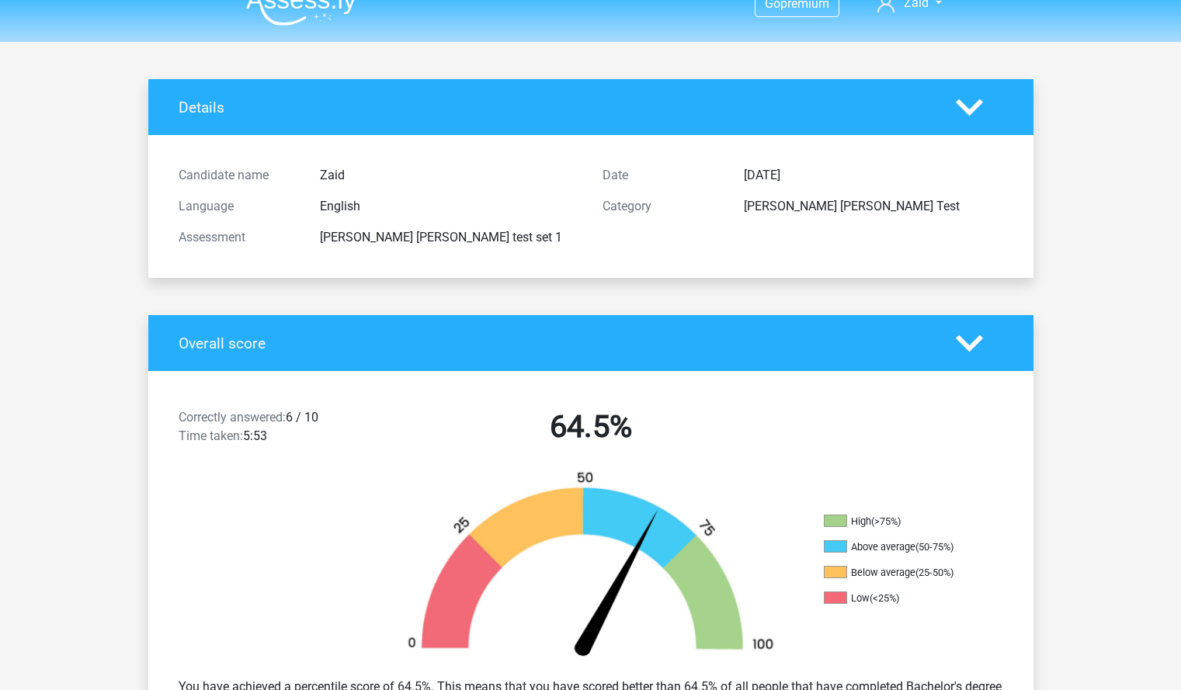
scroll to position [0, 0]
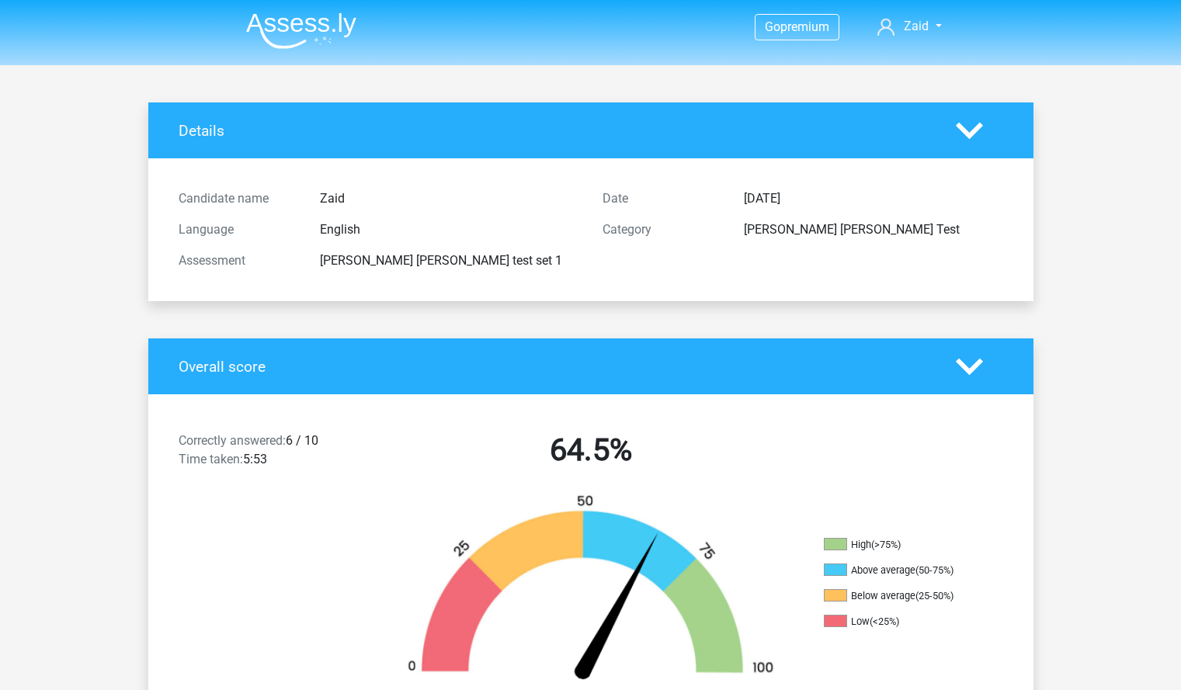
click at [962, 134] on icon at bounding box center [969, 130] width 27 height 27
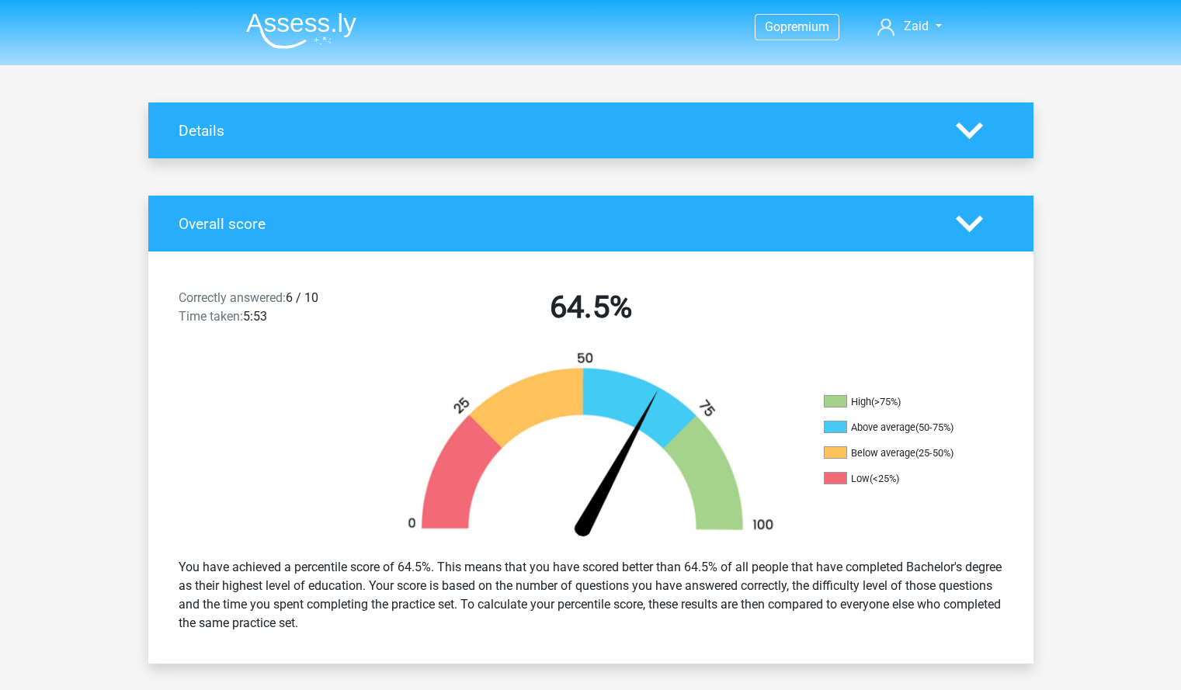
click at [971, 232] on icon at bounding box center [969, 223] width 27 height 27
